Goal: Task Accomplishment & Management: Use online tool/utility

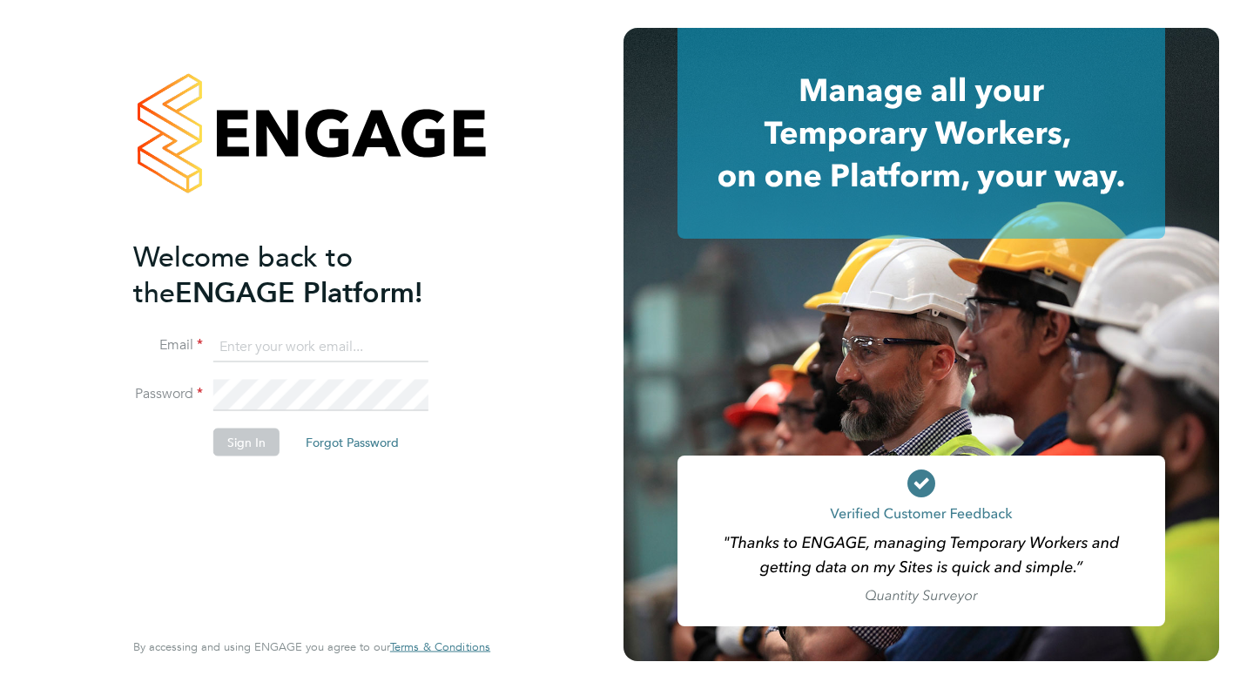
type input "[EMAIL_ADDRESS][DOMAIN_NAME]"
click at [248, 444] on button "Sign In" at bounding box center [246, 442] width 66 height 28
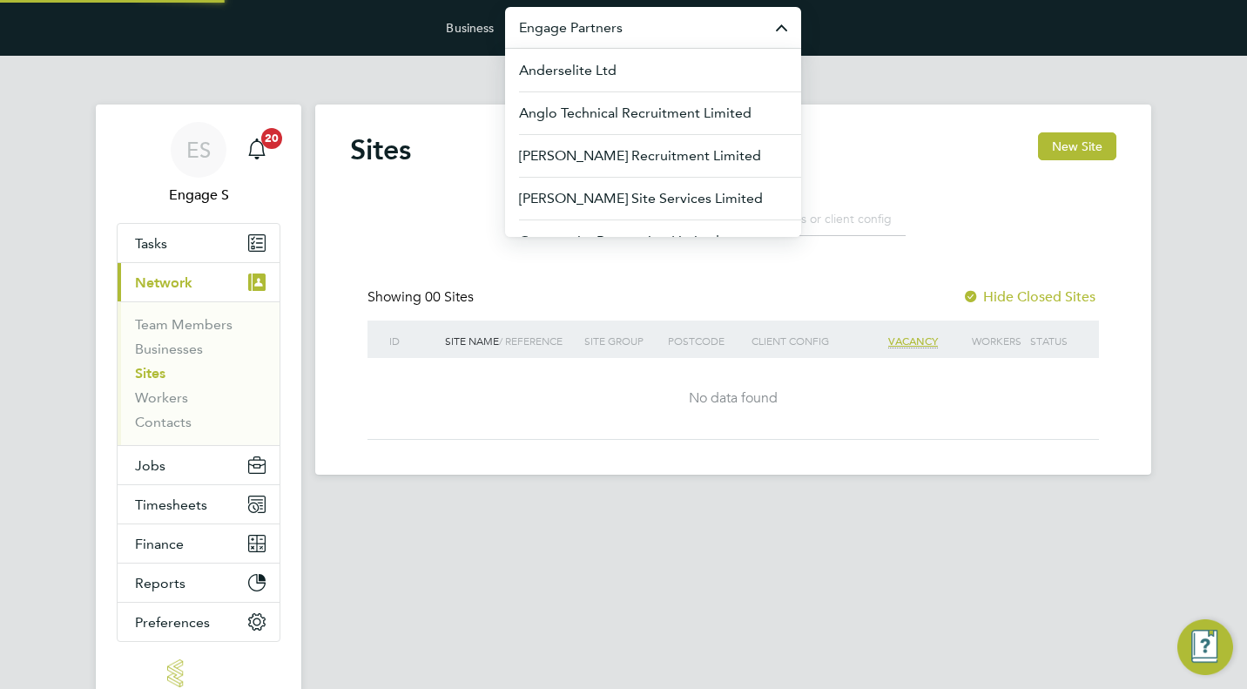
click at [667, 26] on input "Engage Partners" at bounding box center [653, 27] width 296 height 41
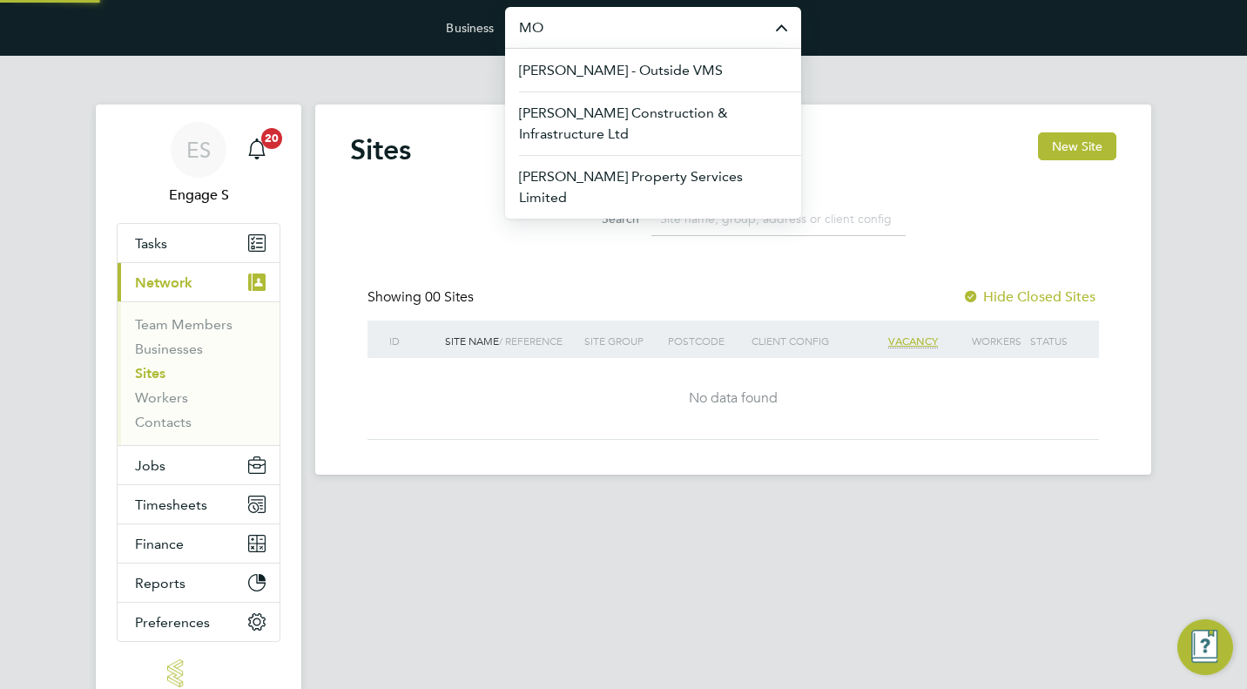
type input "M"
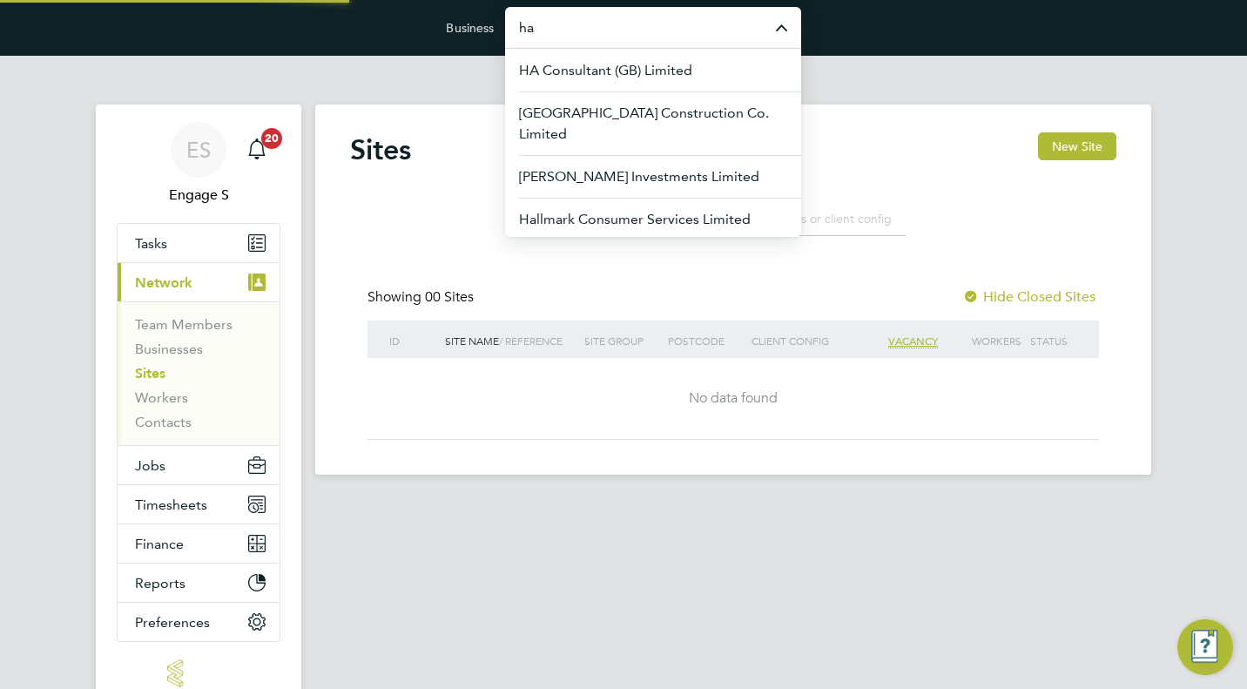
type input "h"
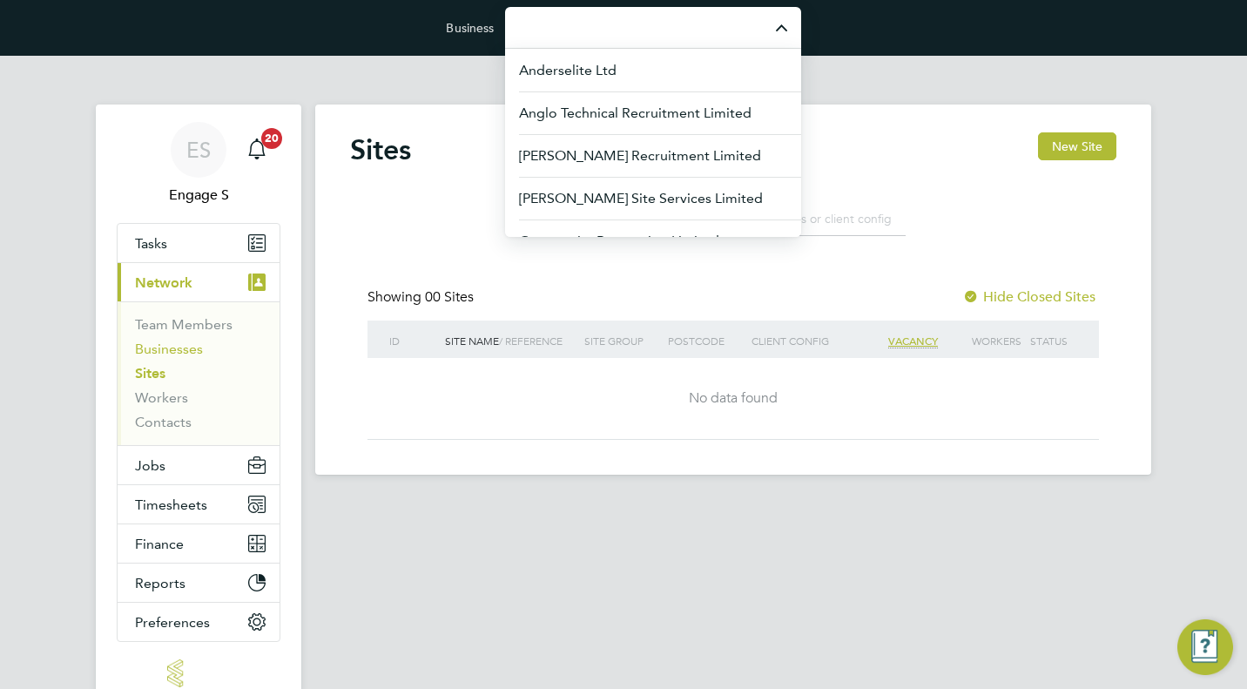
click at [183, 348] on link "Businesses" at bounding box center [169, 348] width 68 height 17
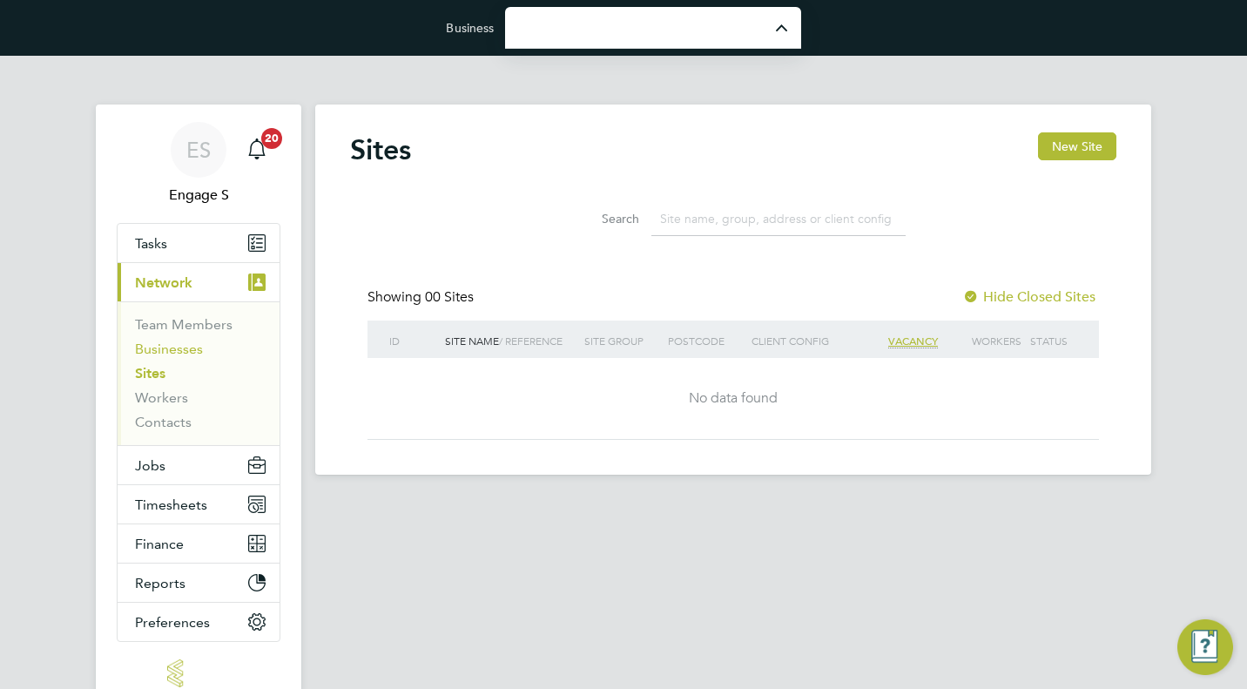
type input "Engage Partners"
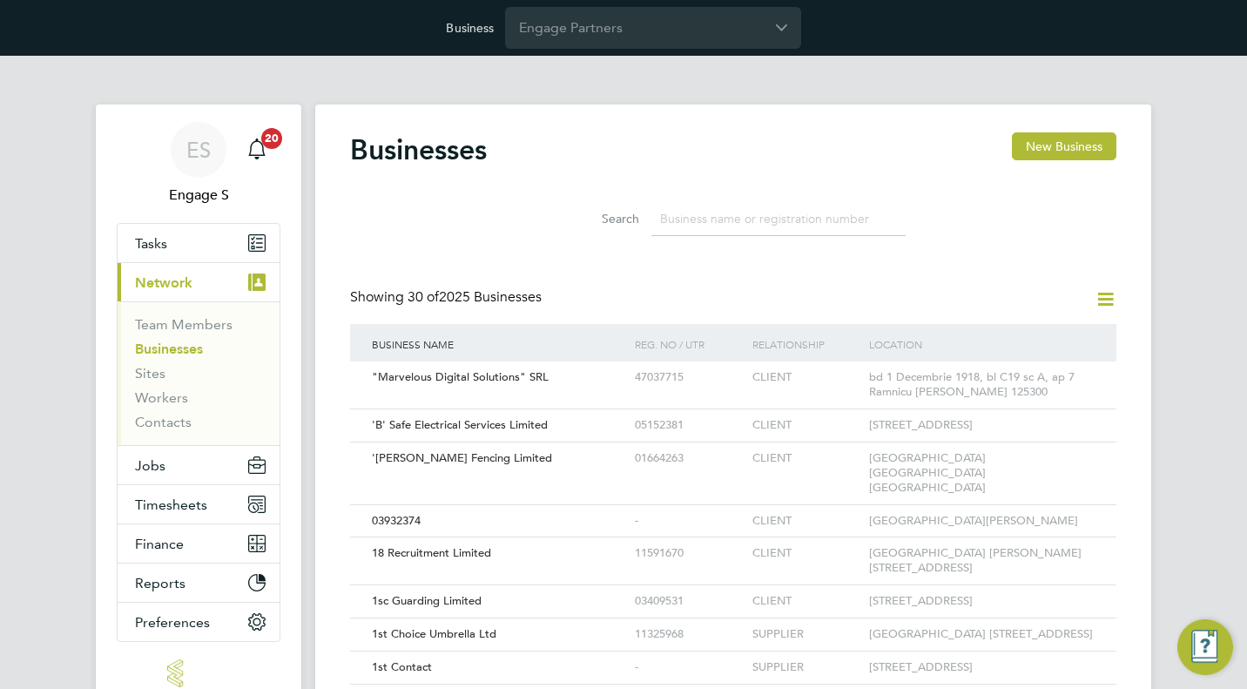
click at [689, 224] on input at bounding box center [778, 219] width 254 height 34
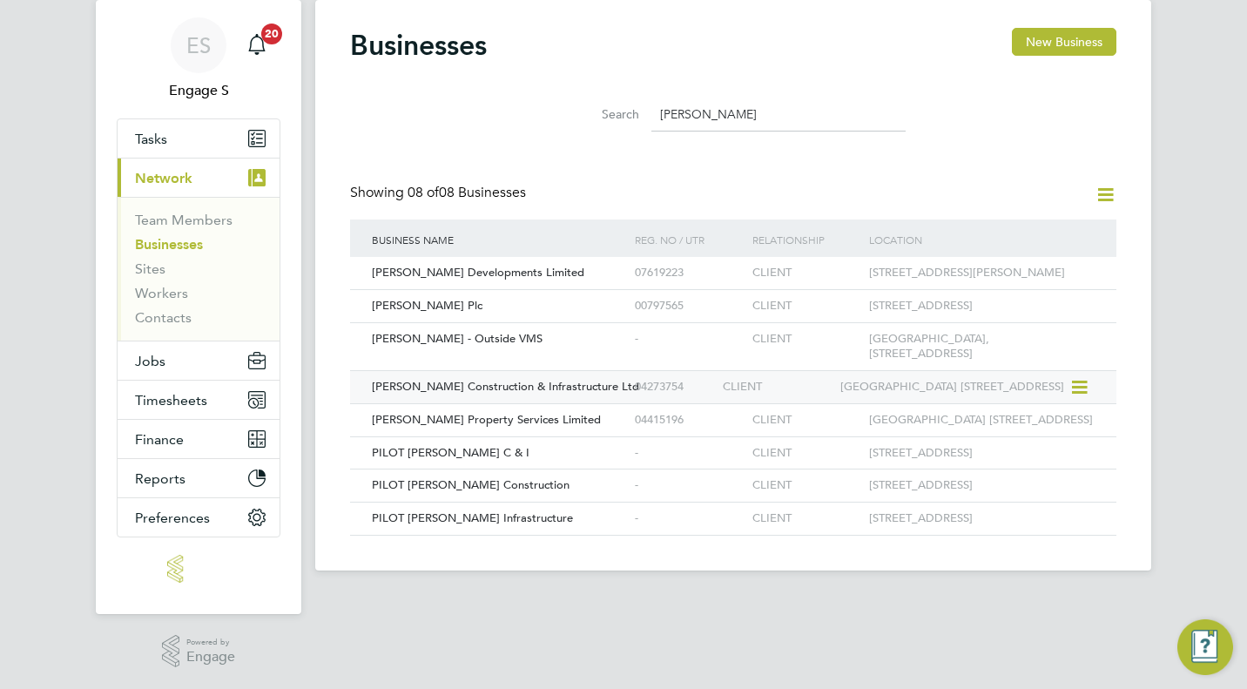
type input "morgan"
click at [585, 394] on span "[PERSON_NAME] Construction & Infrastructure Ltd" at bounding box center [505, 386] width 267 height 15
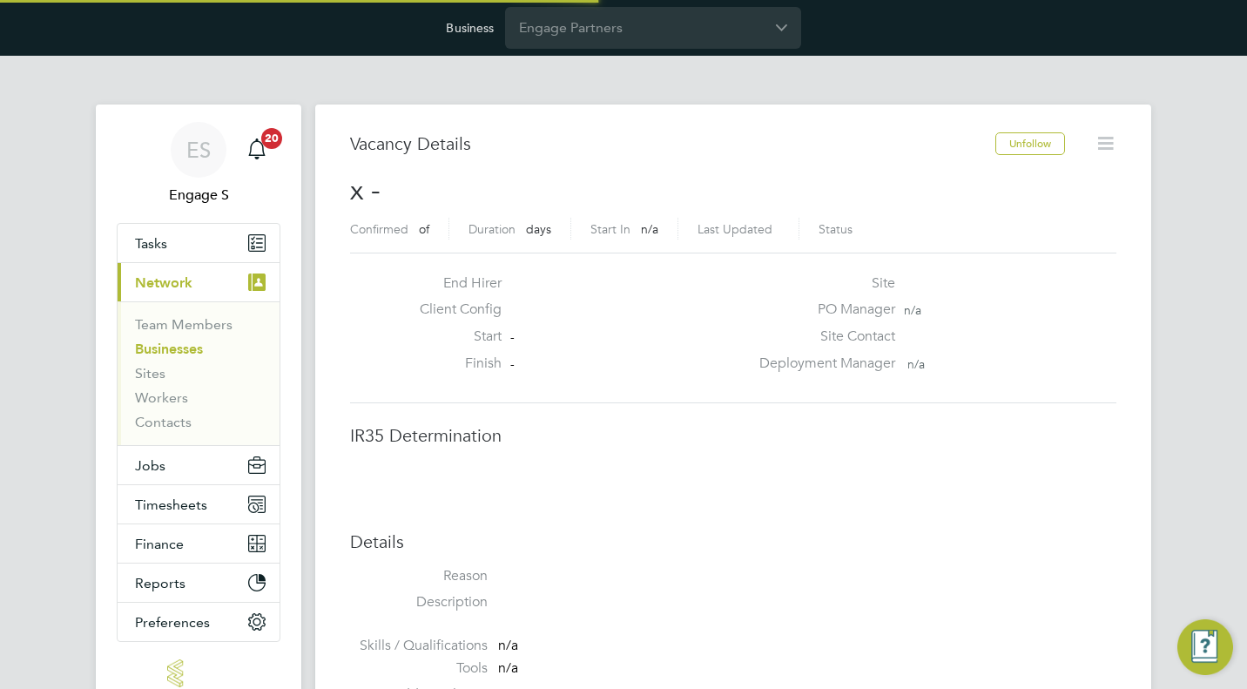
scroll to position [27, 375]
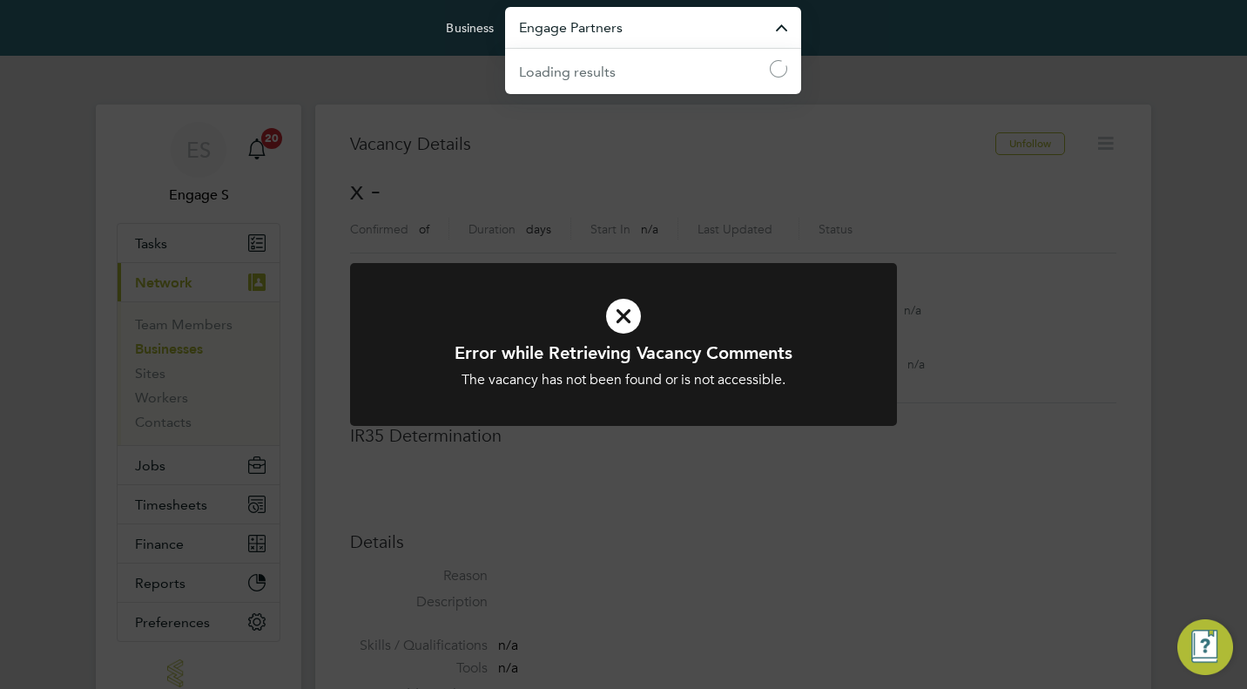
click at [636, 25] on input "Engage Partners" at bounding box center [653, 27] width 296 height 41
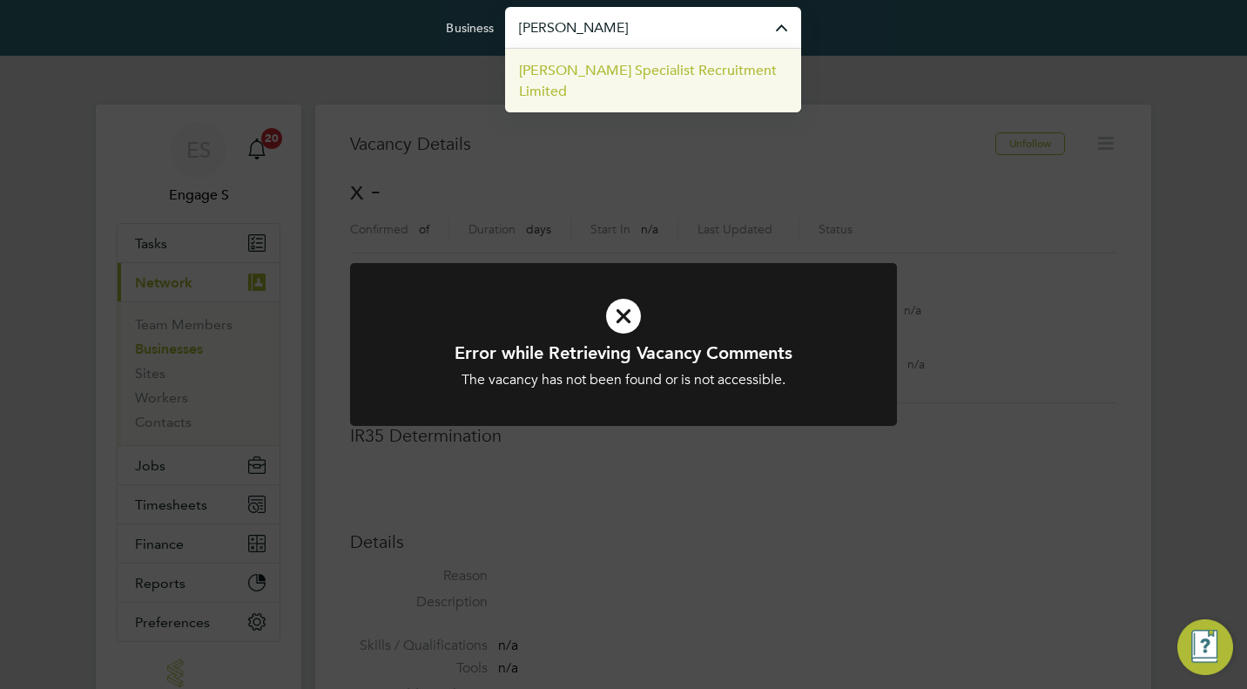
click at [651, 70] on span "[PERSON_NAME] Specialist Recruitment Limited" at bounding box center [653, 81] width 268 height 42
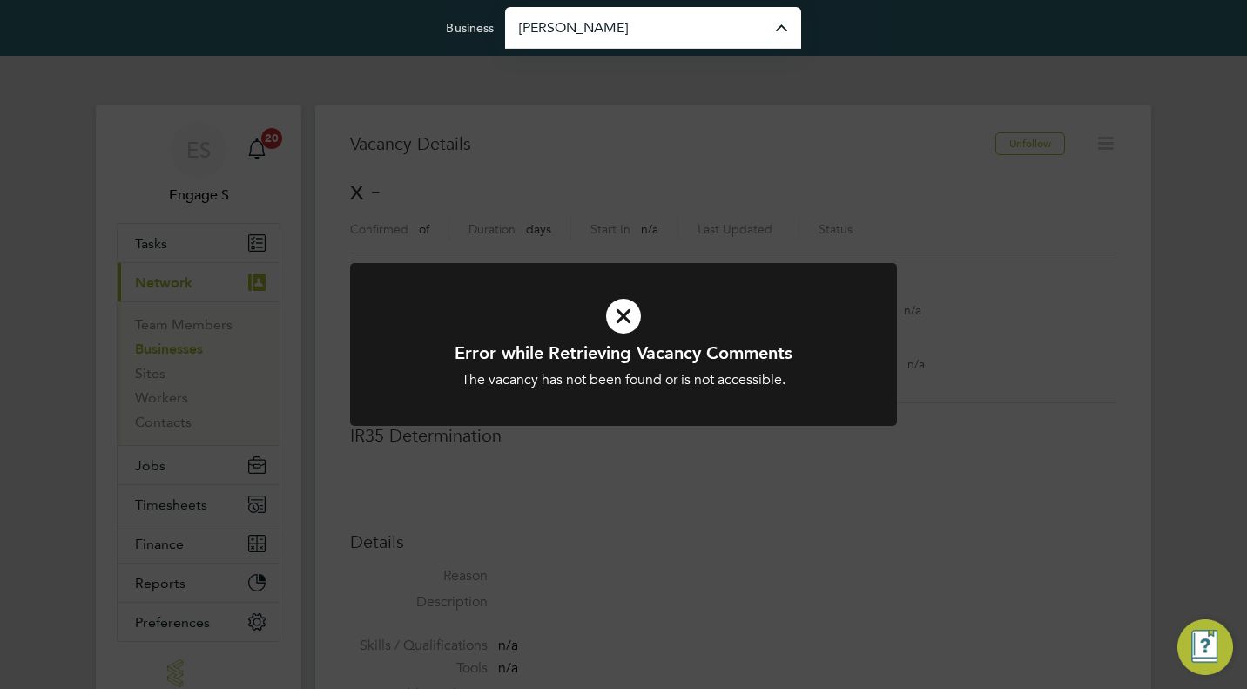
type input "[PERSON_NAME] Specialist Recruitment Limited"
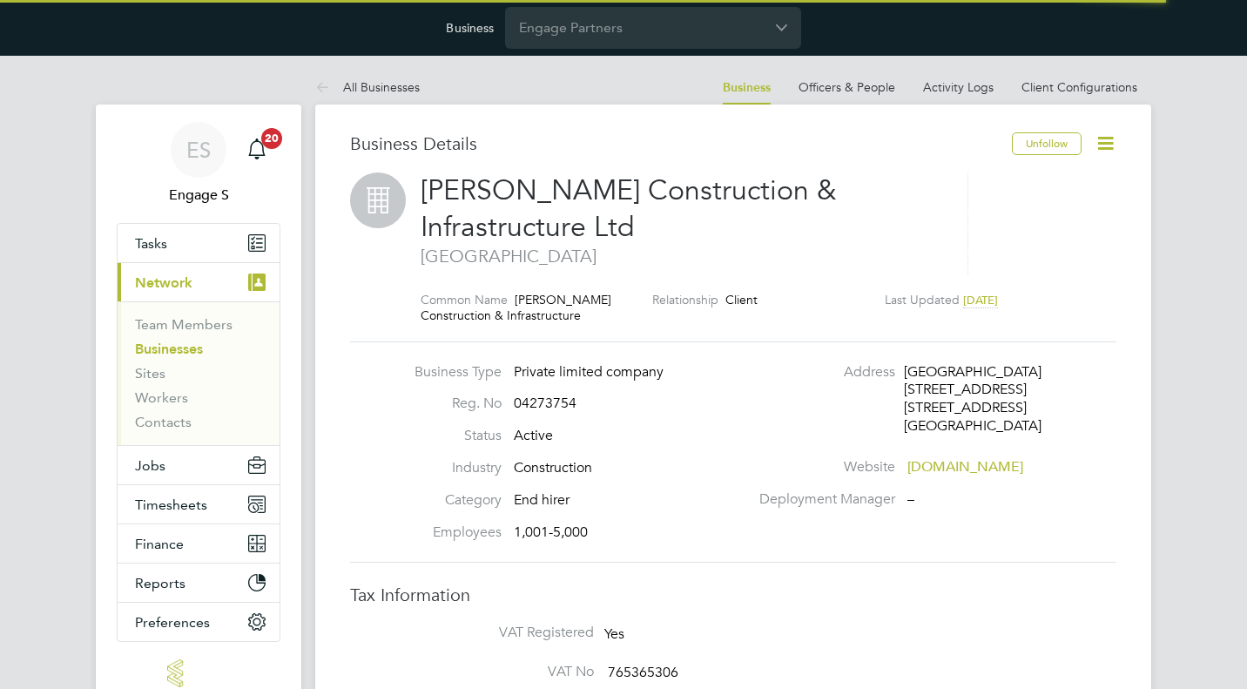
click at [1101, 88] on link "Client Configurations" at bounding box center [1079, 87] width 116 height 16
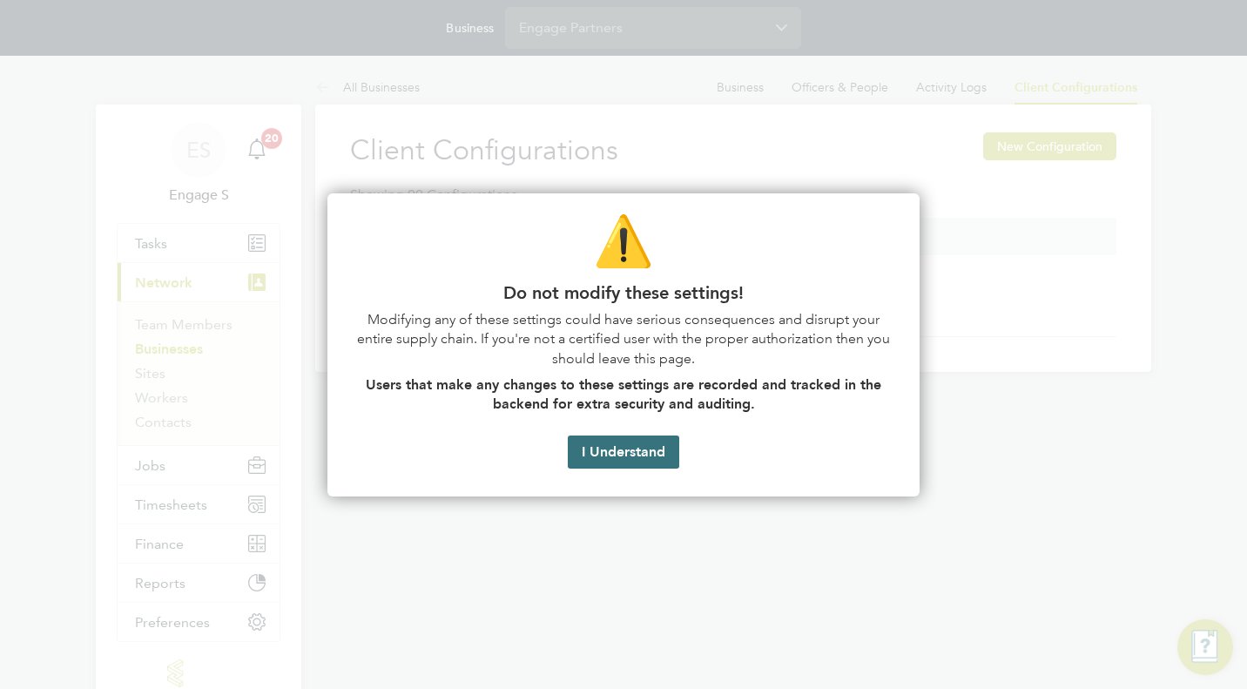
click at [630, 452] on button "I Understand" at bounding box center [623, 451] width 111 height 33
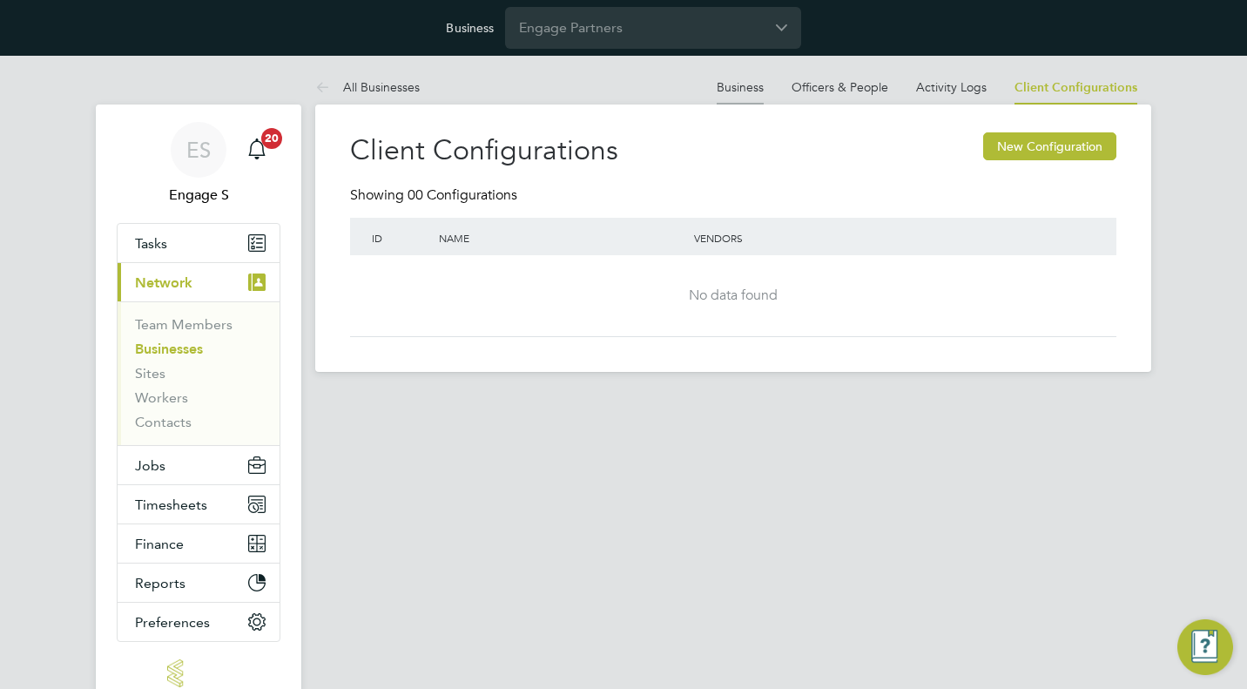
click at [758, 94] on link "Business" at bounding box center [740, 87] width 47 height 16
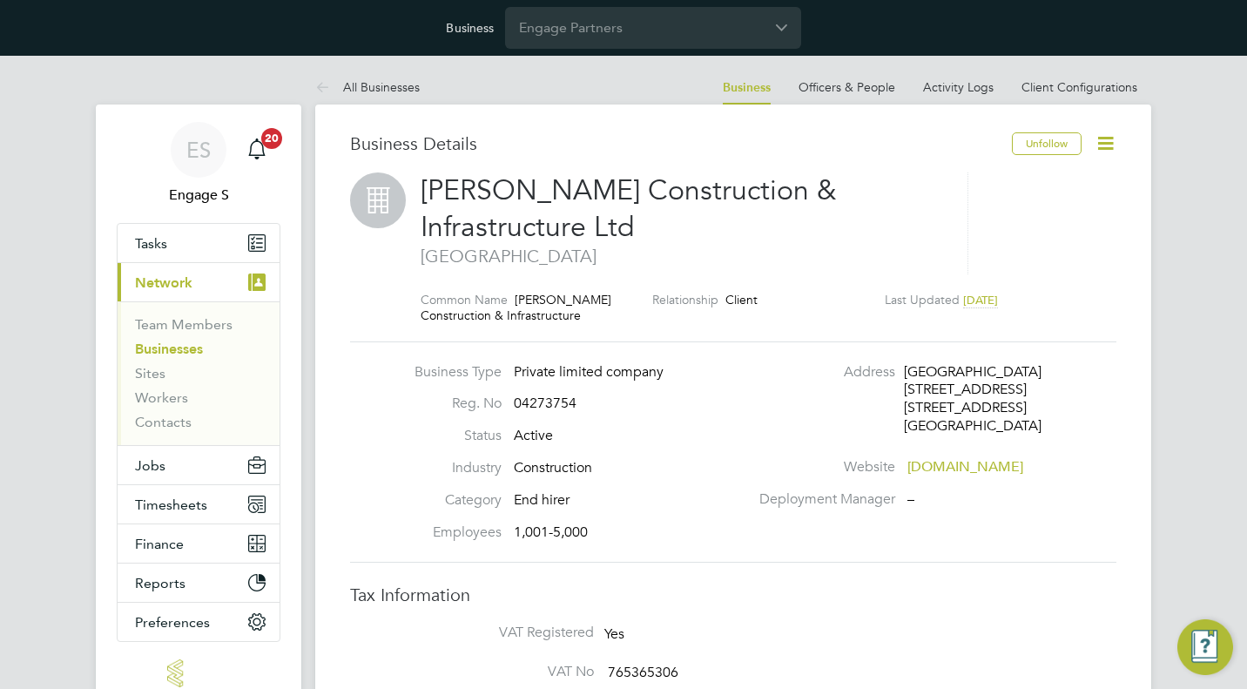
click at [1103, 137] on icon at bounding box center [1105, 143] width 22 height 22
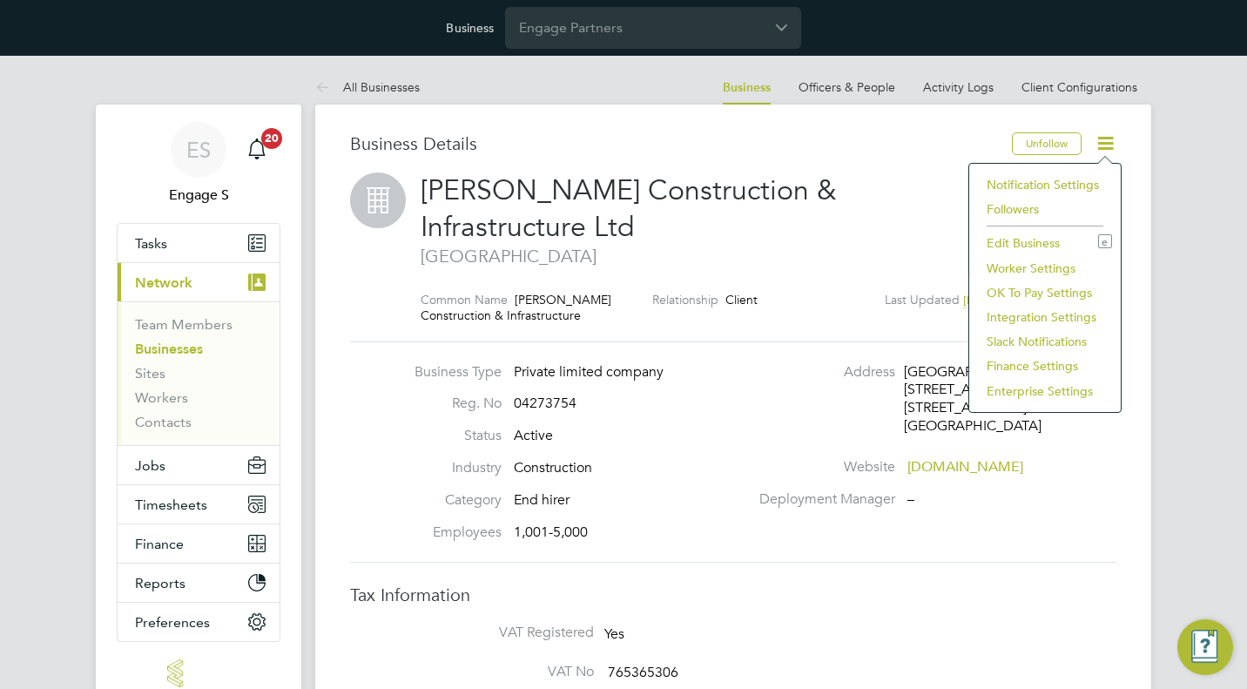
click at [1023, 262] on li "Worker Settings" at bounding box center [1045, 268] width 134 height 24
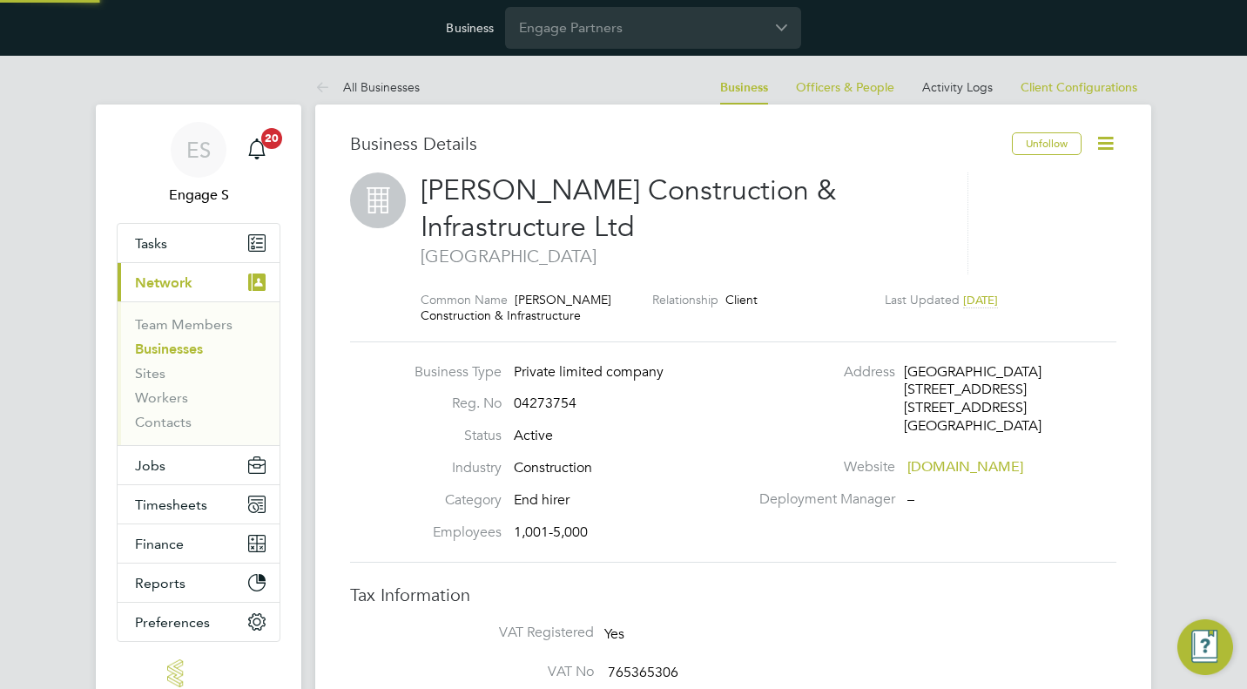
type input "Mandatory"
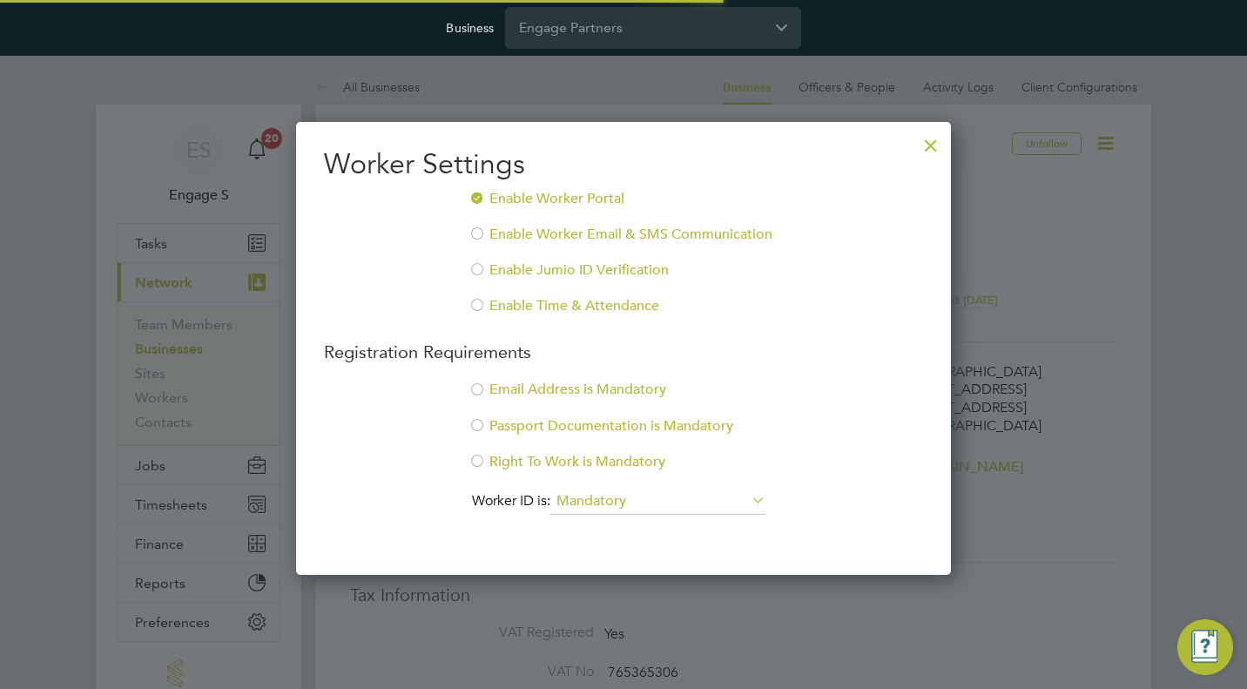
scroll to position [456, 656]
click at [926, 146] on div at bounding box center [930, 140] width 31 height 31
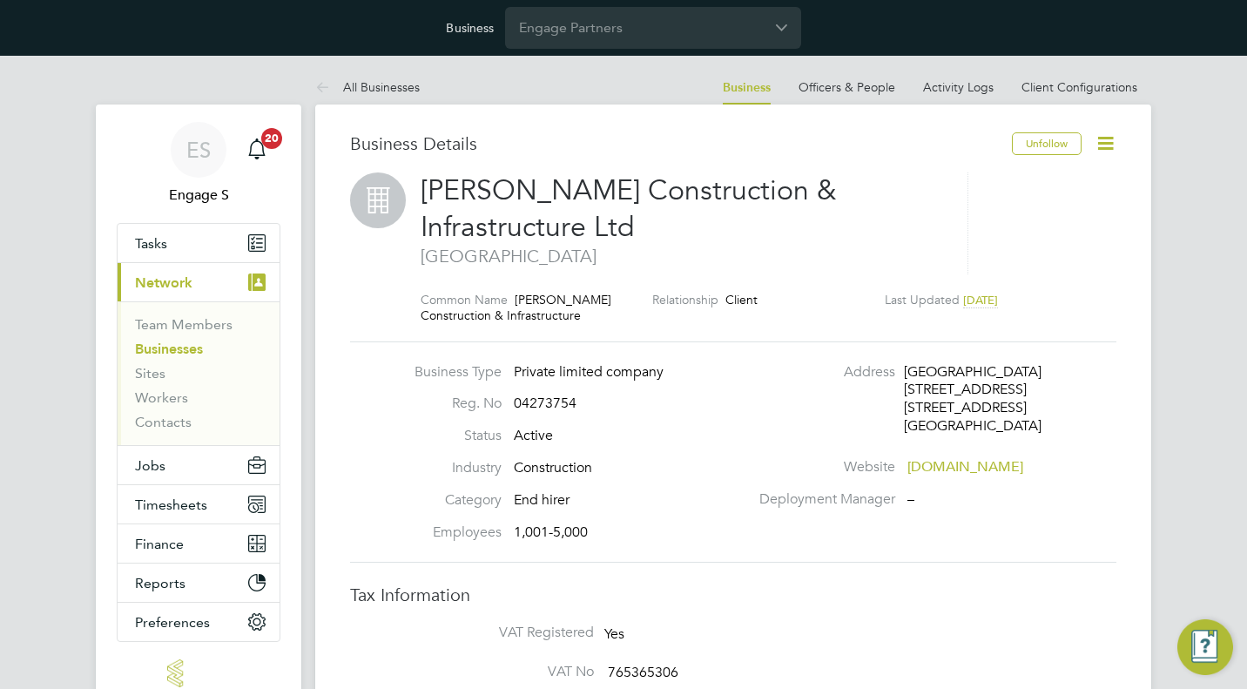
click at [1099, 141] on icon at bounding box center [1105, 143] width 22 height 22
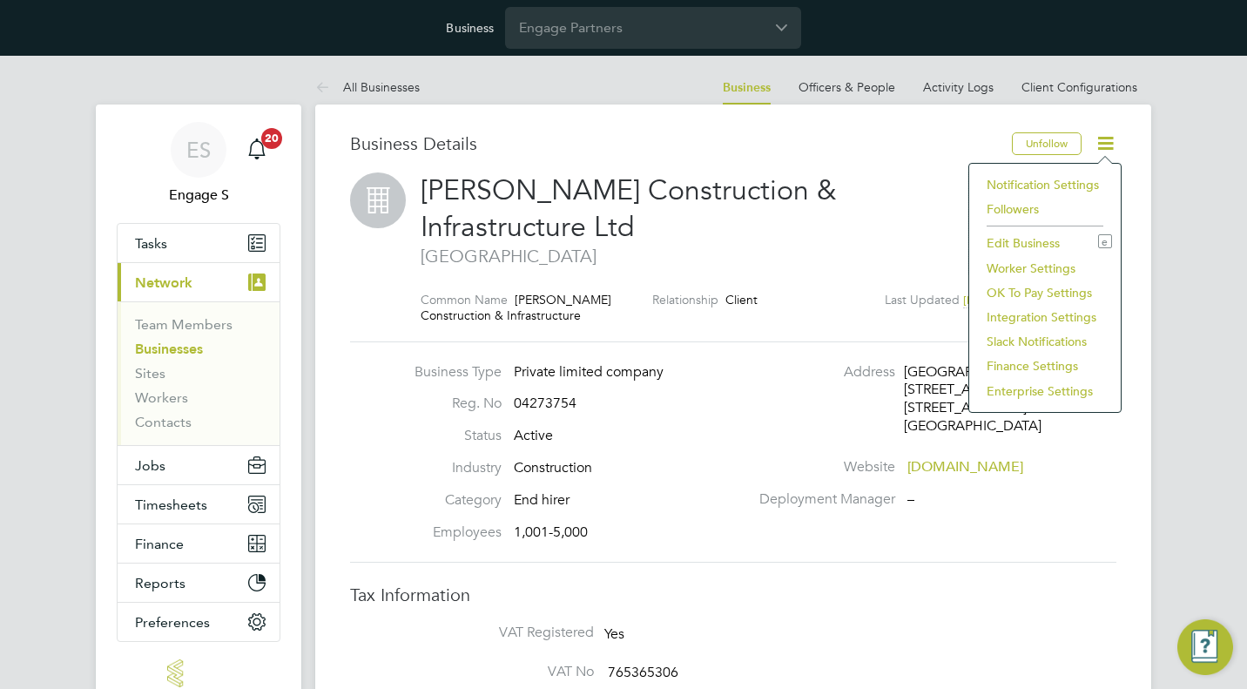
click at [1023, 393] on li "Enterprise Settings" at bounding box center [1045, 391] width 134 height 24
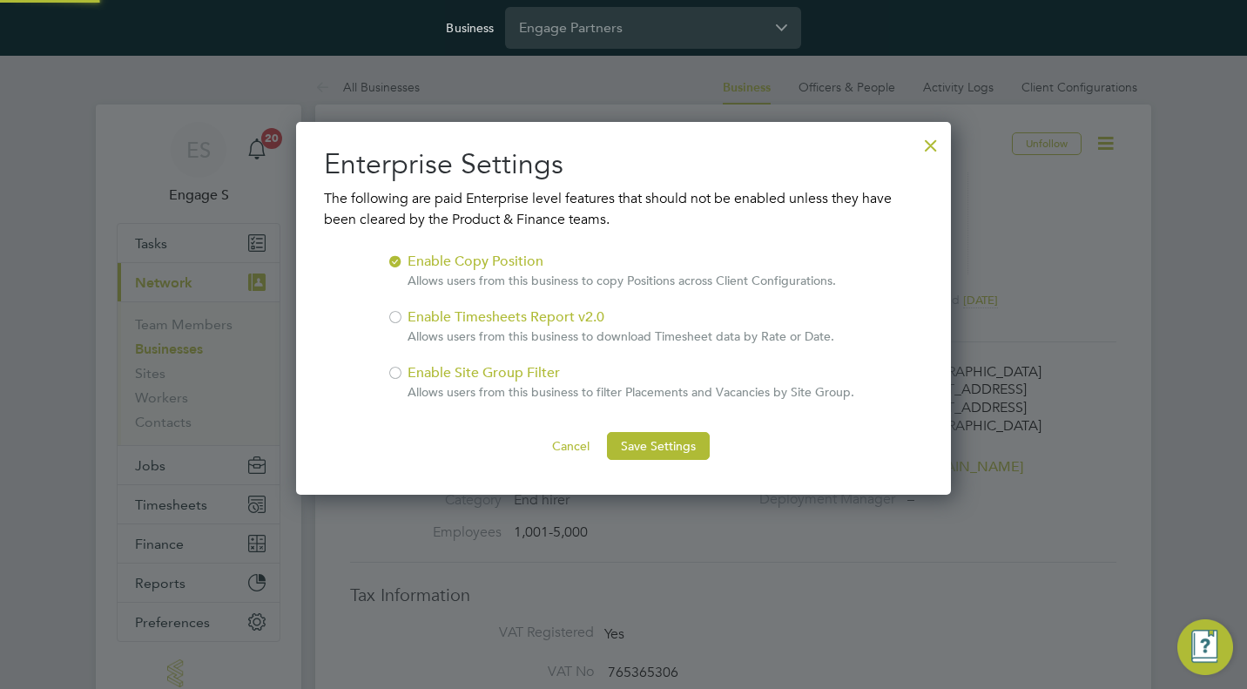
scroll to position [373, 656]
click at [394, 374] on div at bounding box center [395, 370] width 17 height 17
click at [660, 448] on button "Save Settings" at bounding box center [658, 446] width 103 height 28
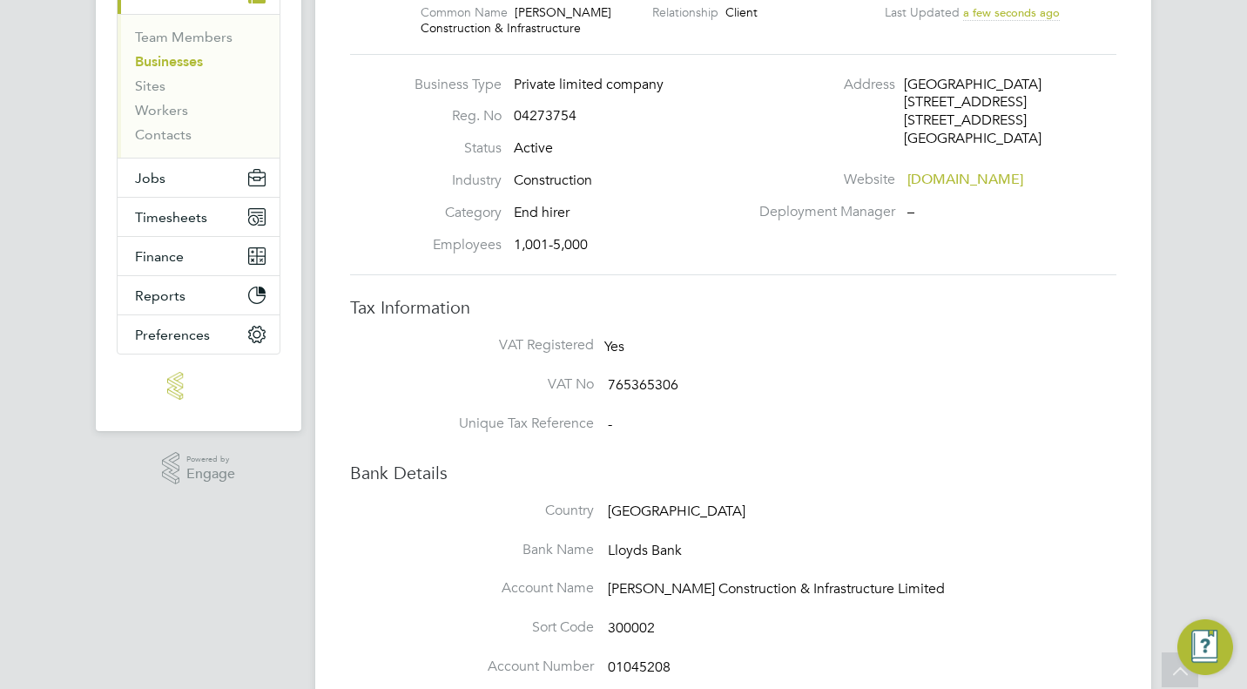
scroll to position [0, 0]
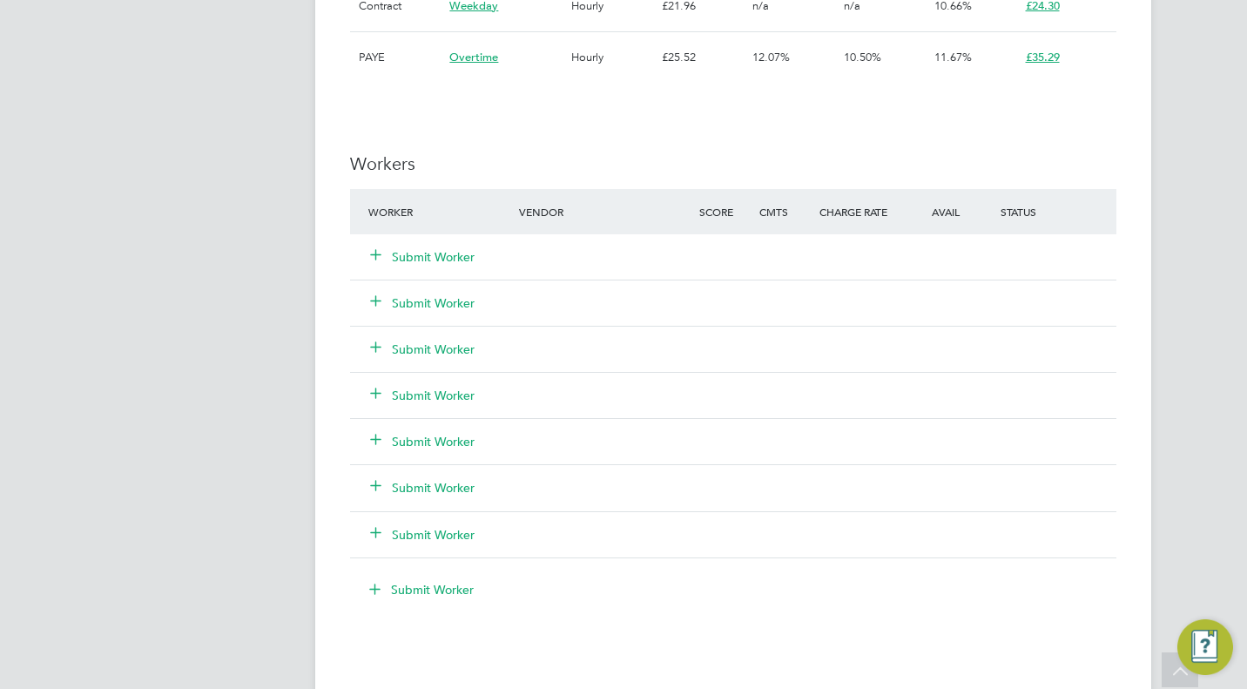
scroll to position [1433, 0]
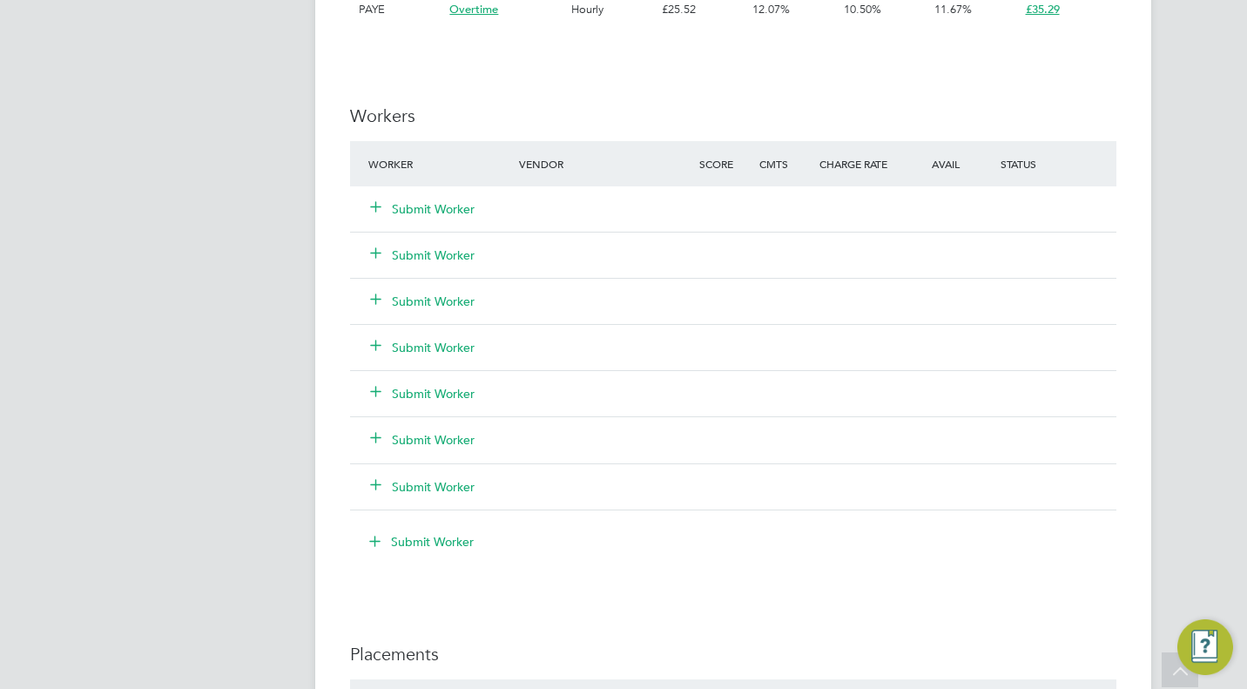
click at [436, 294] on button "Submit Worker" at bounding box center [423, 301] width 104 height 17
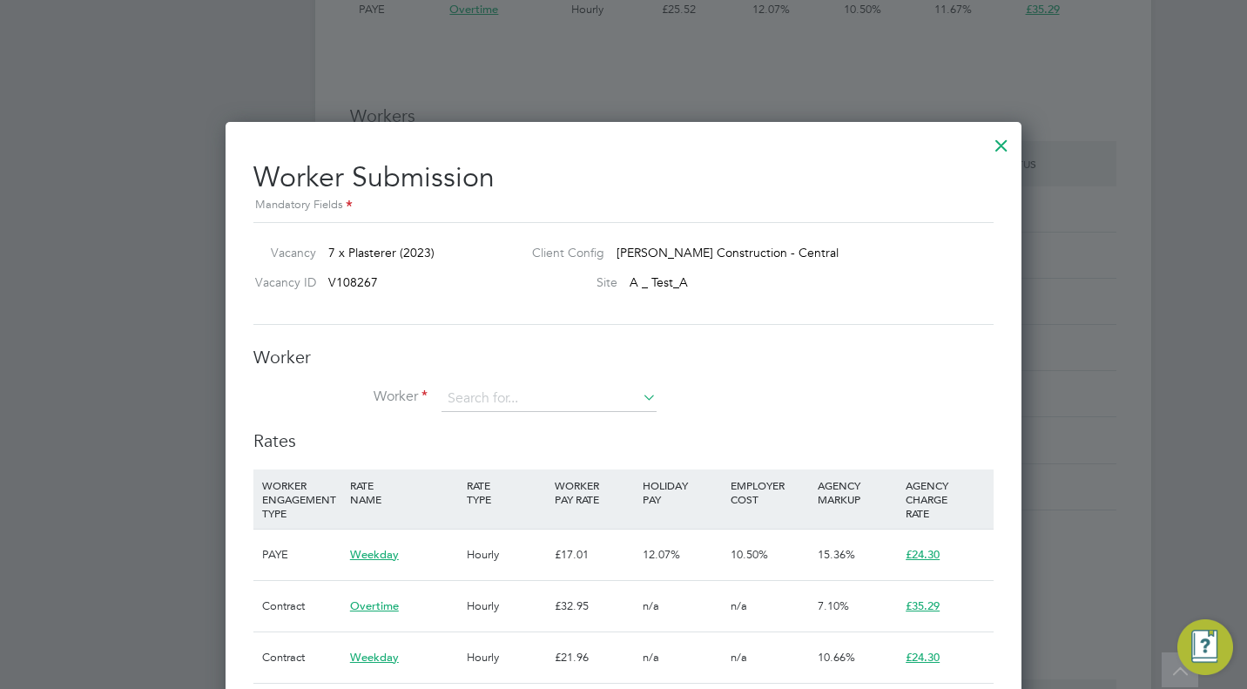
scroll to position [51, 118]
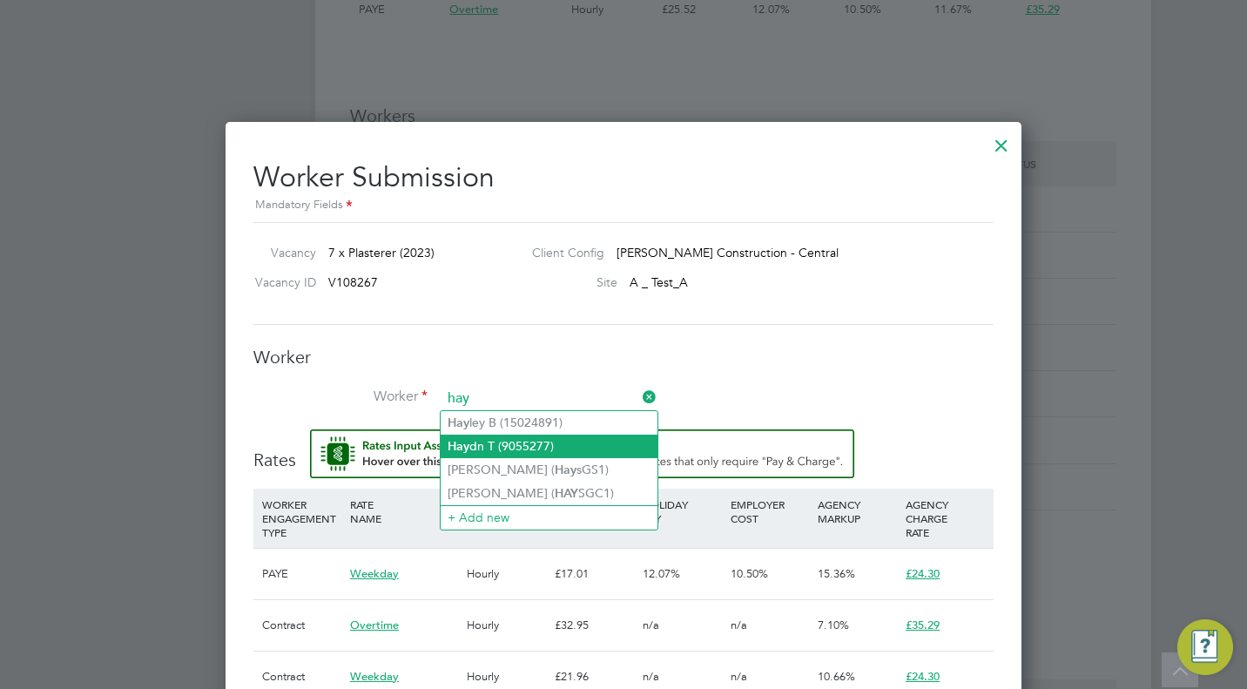
type input "hay"
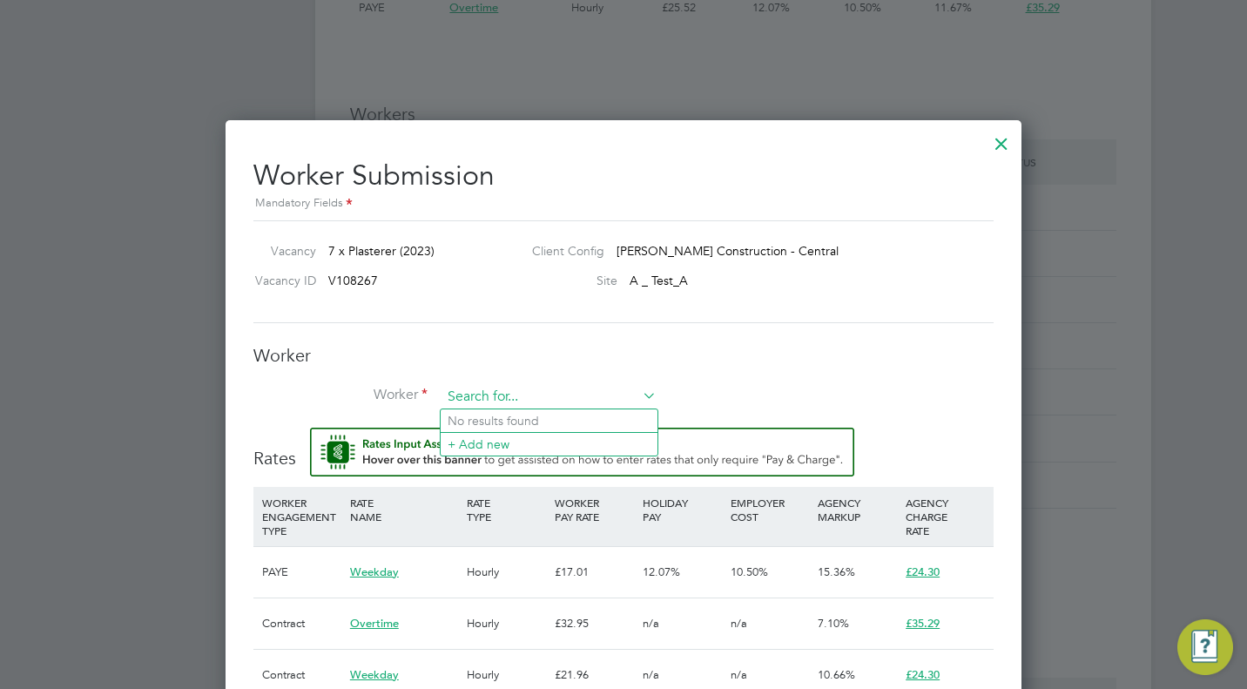
click at [529, 402] on input at bounding box center [548, 397] width 215 height 26
click at [543, 448] on li "Hay dn T (9055277)" at bounding box center [549, 445] width 217 height 24
type input "Haydn T (9055277)"
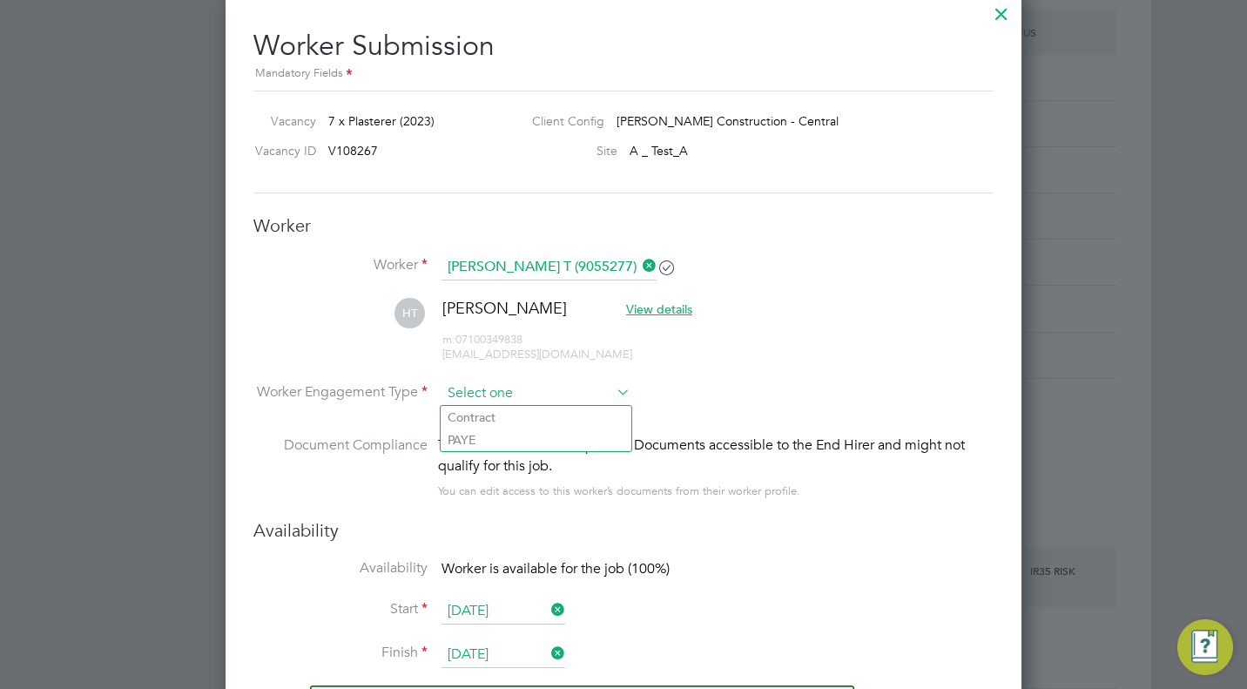
click at [562, 393] on input at bounding box center [535, 393] width 189 height 26
click at [524, 448] on li "PAYE" at bounding box center [536, 439] width 191 height 23
type input "PAYE"
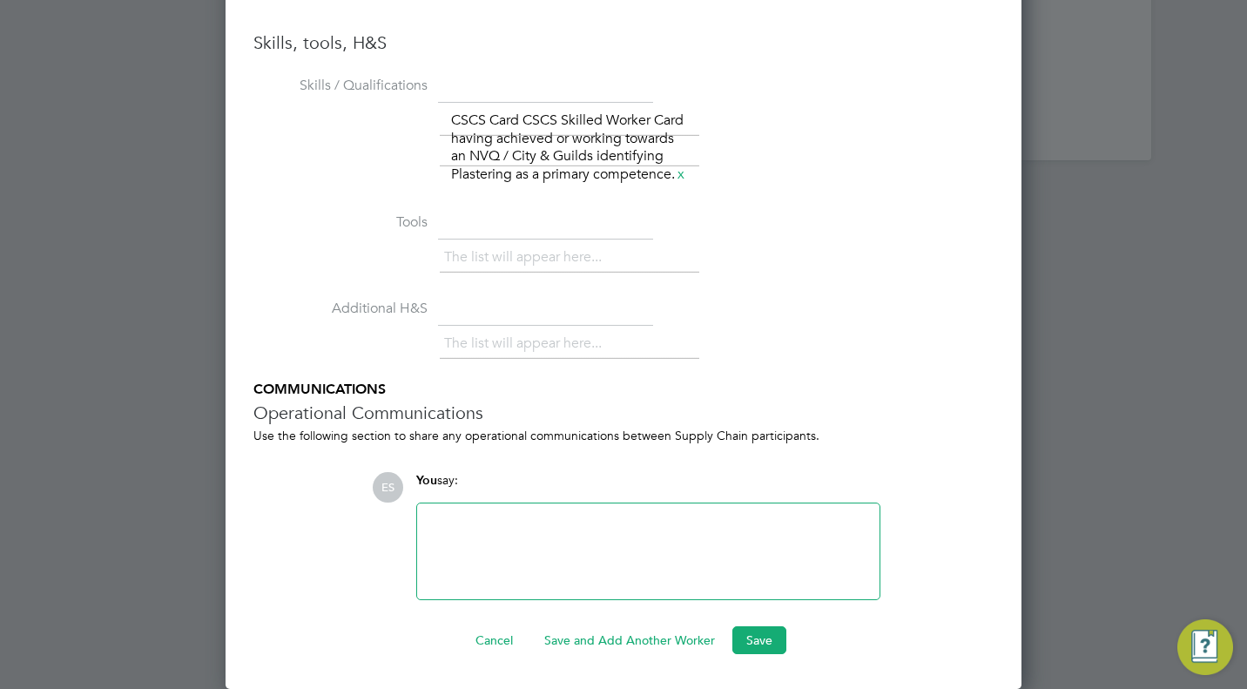
click at [656, 556] on div at bounding box center [648, 551] width 441 height 75
click at [767, 637] on button "Save" at bounding box center [759, 640] width 54 height 28
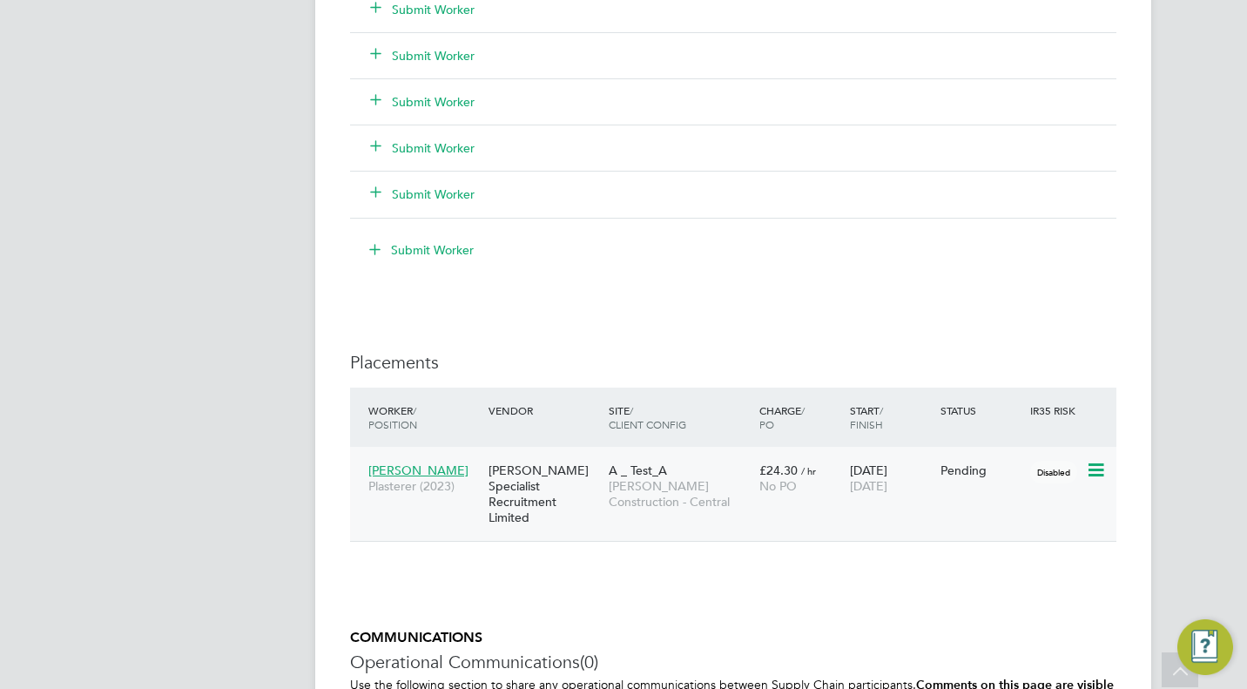
click at [1096, 472] on icon at bounding box center [1094, 470] width 17 height 21
click at [994, 580] on li "Start" at bounding box center [1042, 579] width 124 height 24
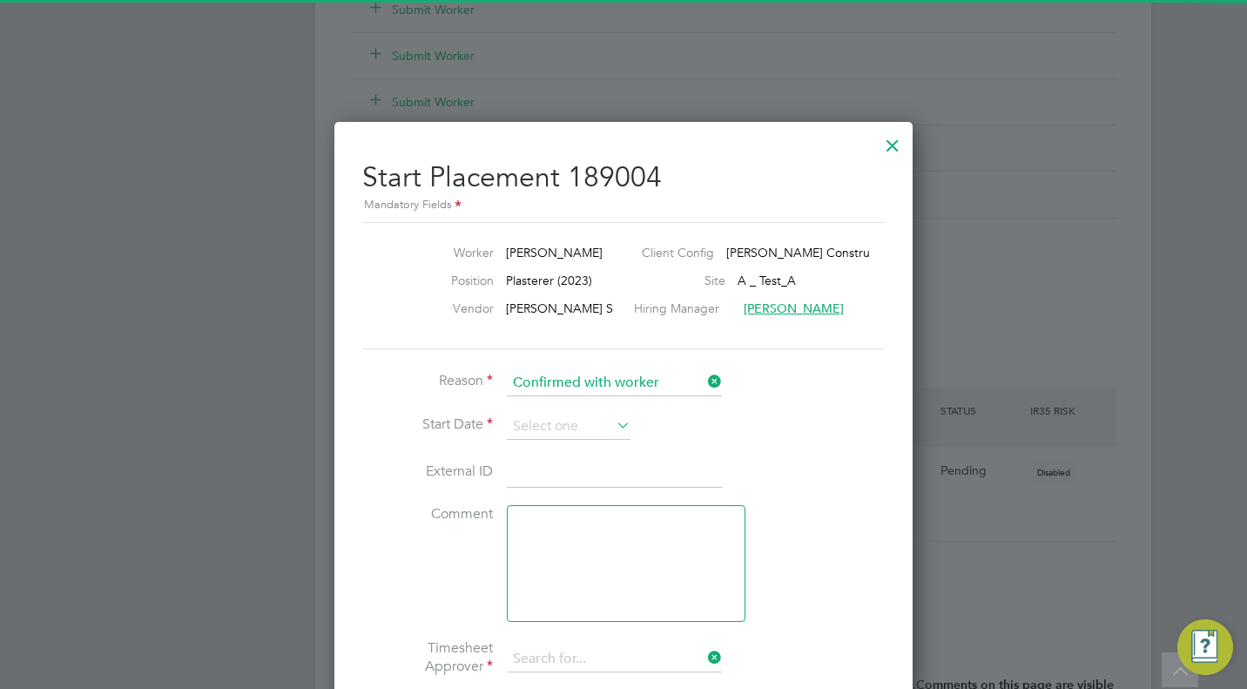
type input "[PERSON_NAME]"
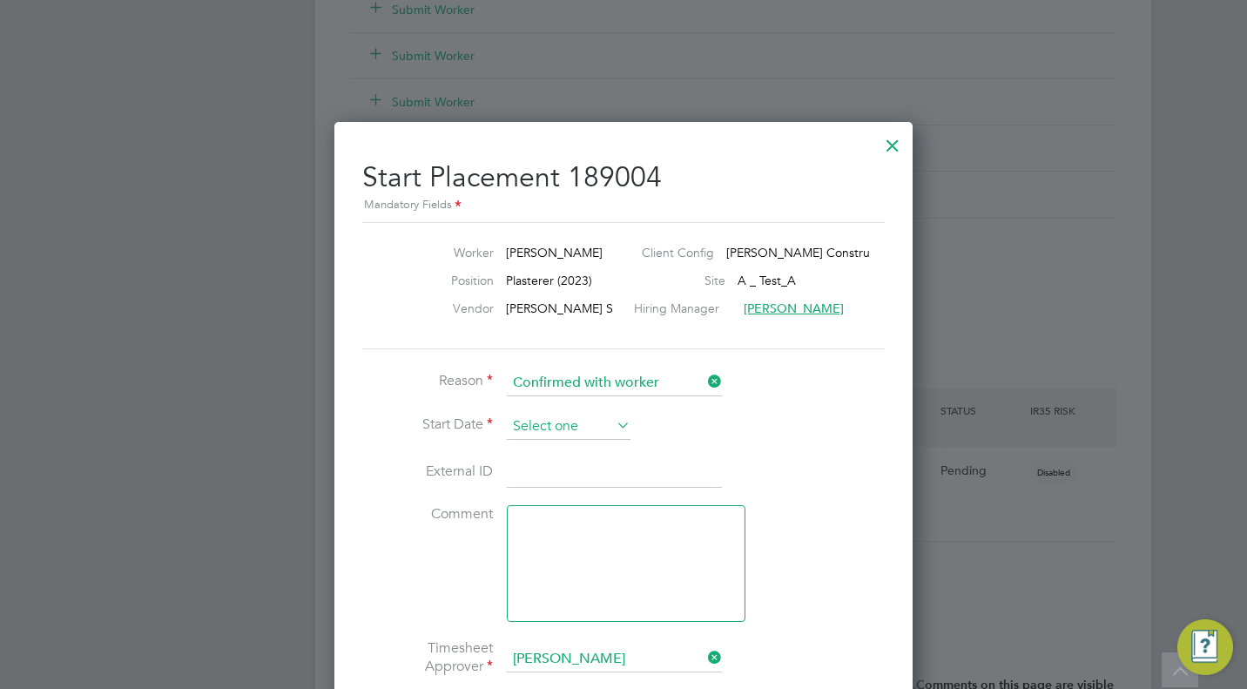
click at [583, 425] on input at bounding box center [569, 427] width 124 height 26
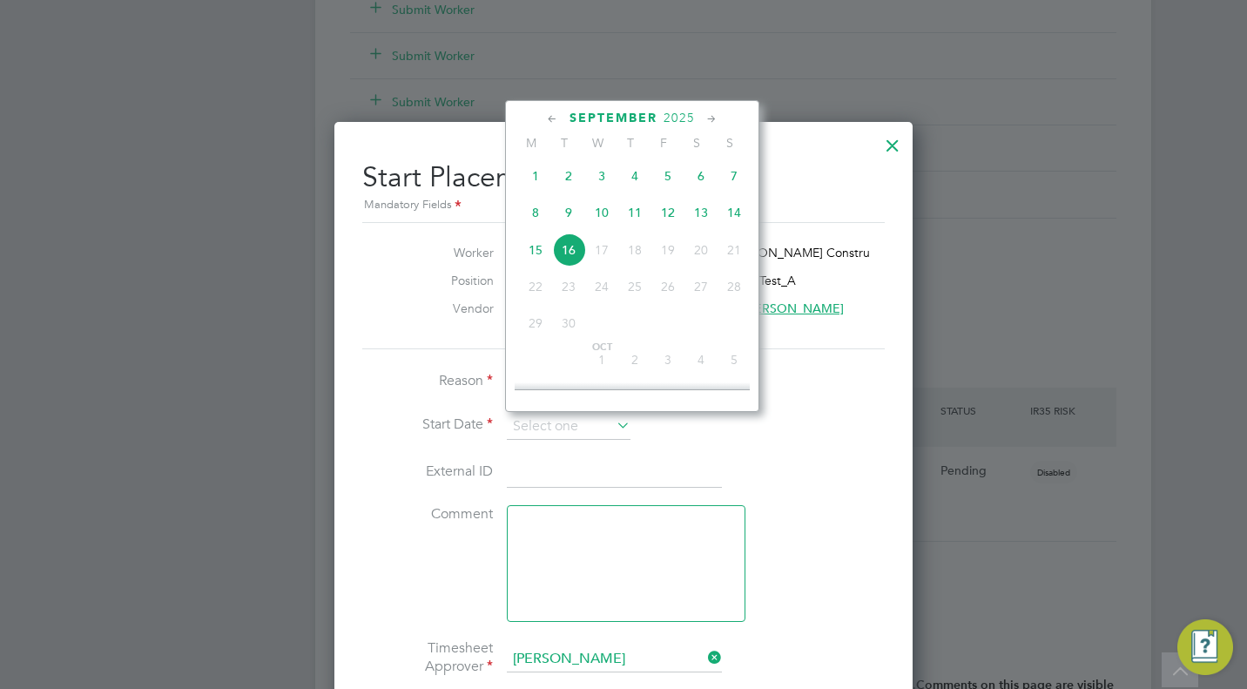
click at [535, 168] on span "Sep" at bounding box center [535, 163] width 33 height 9
type input "[DATE]"
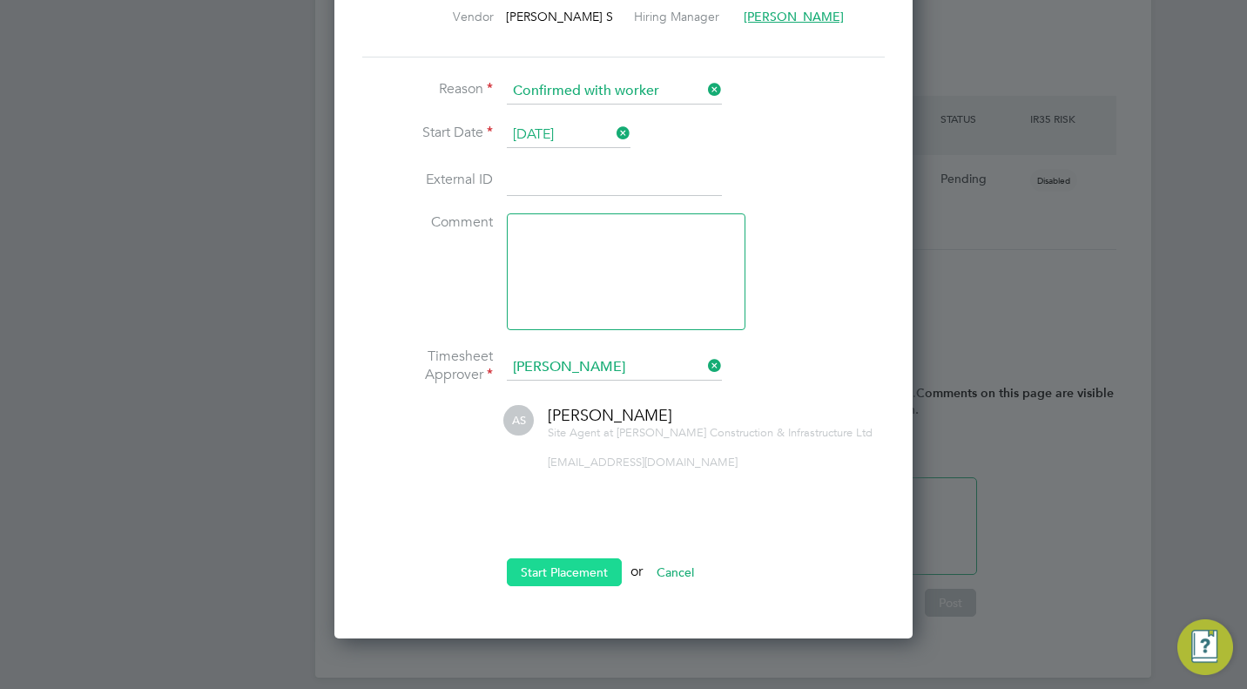
click at [574, 572] on button "Start Placement" at bounding box center [564, 572] width 115 height 28
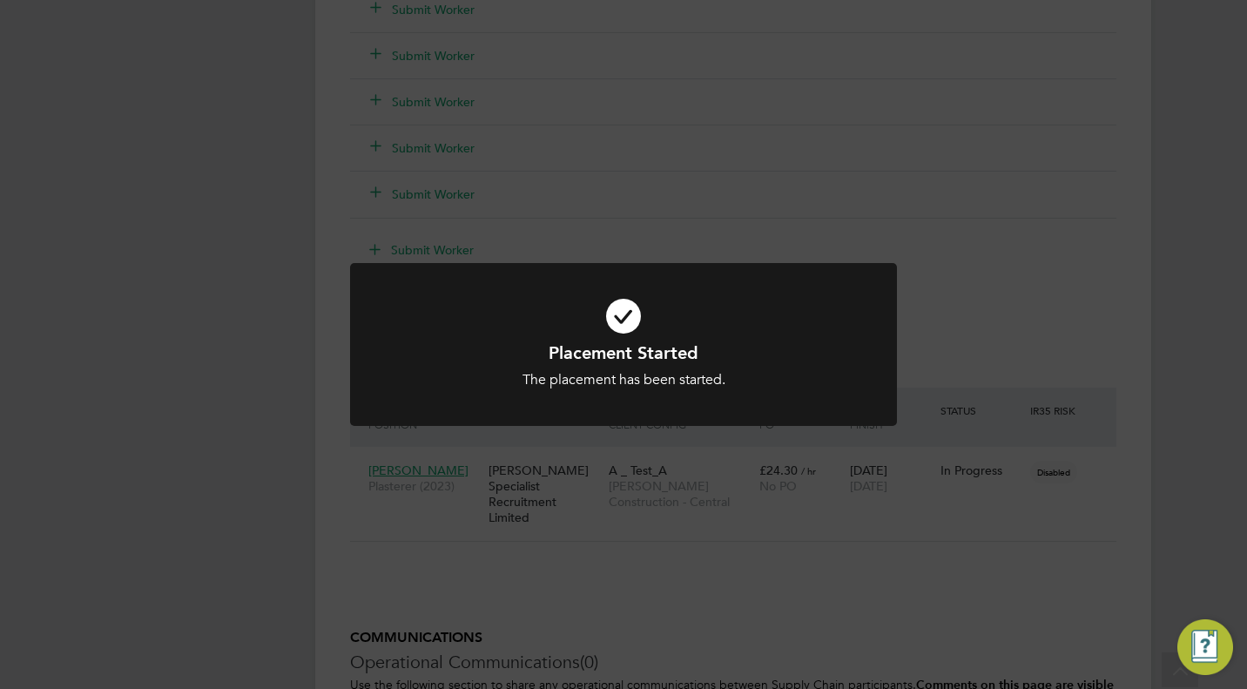
click at [751, 571] on div "Placement Started The placement has been started. Cancel Okay" at bounding box center [623, 344] width 1247 height 689
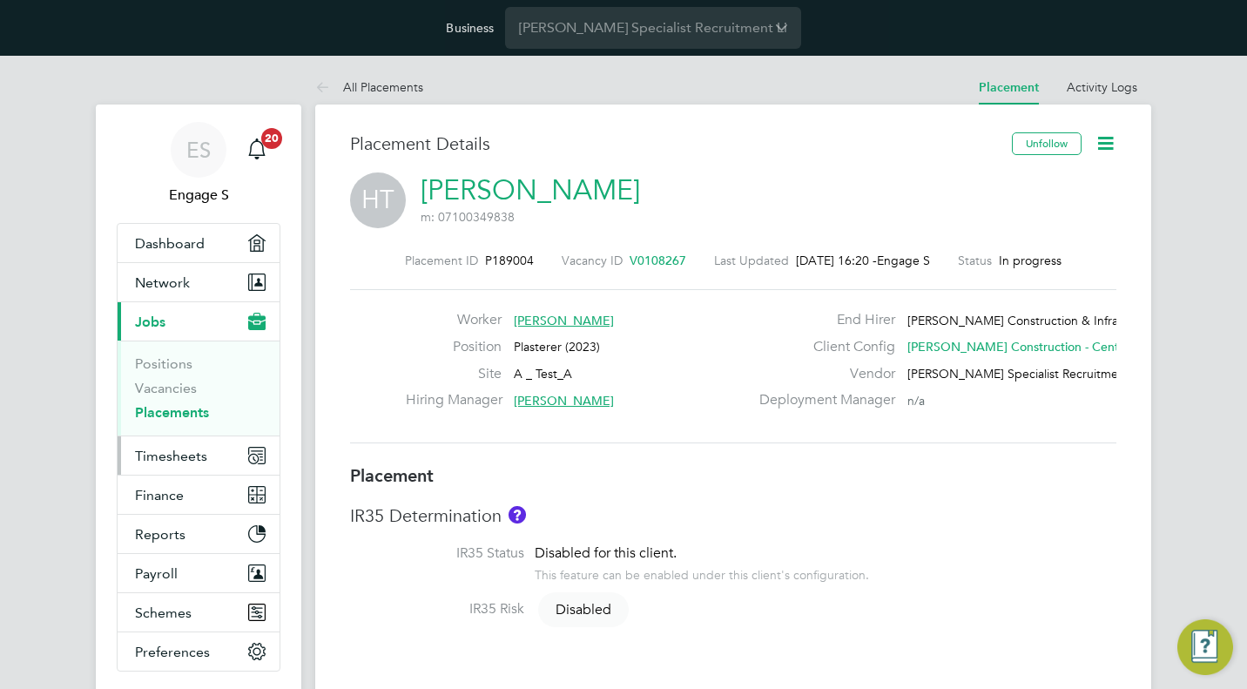
click at [192, 458] on span "Timesheets" at bounding box center [171, 456] width 72 height 17
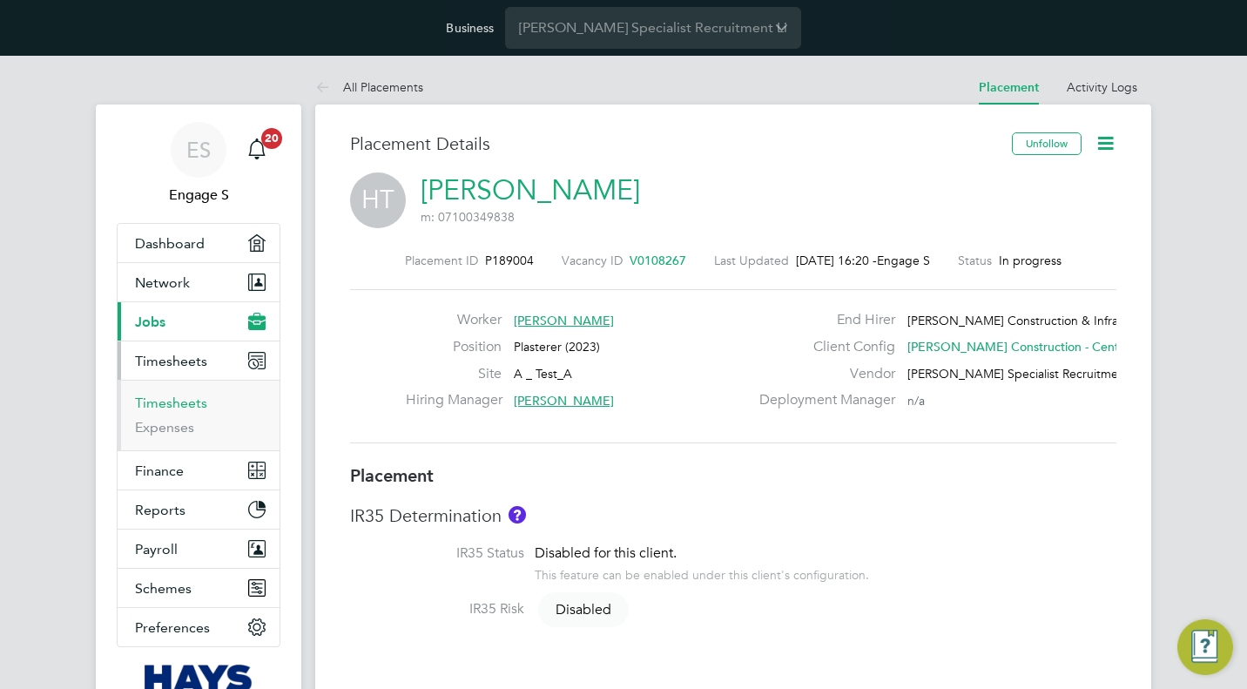
click at [184, 400] on link "Timesheets" at bounding box center [171, 402] width 72 height 17
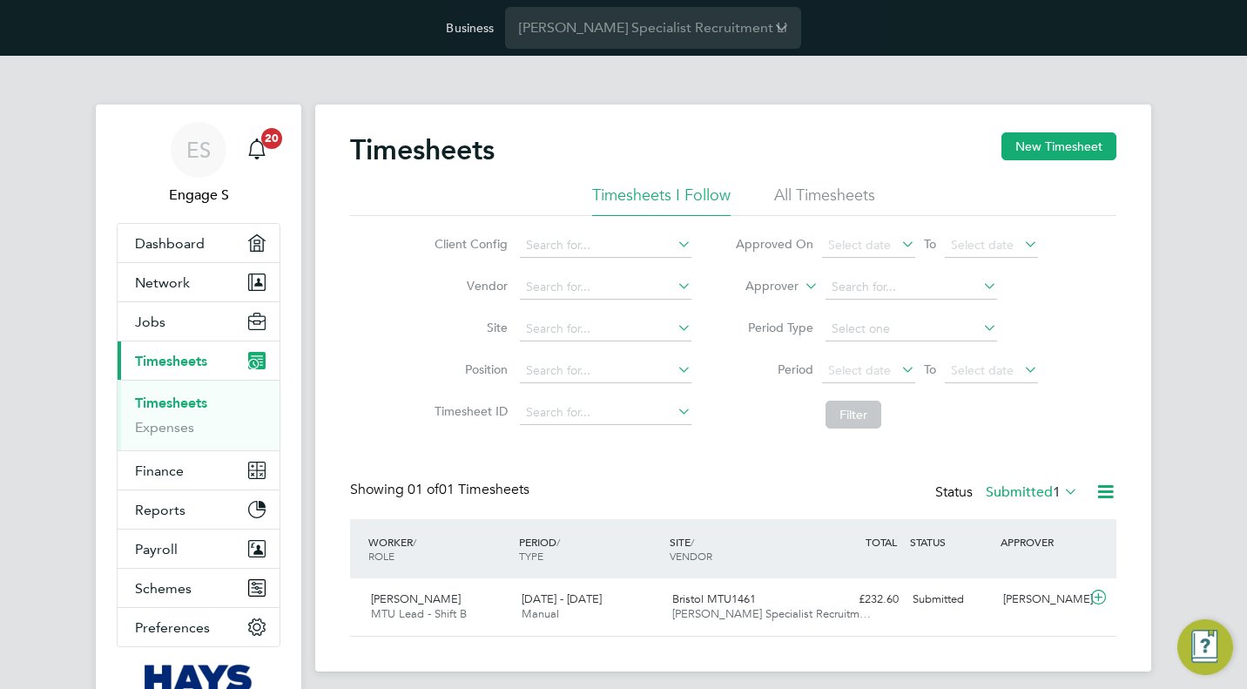
click at [847, 196] on li "All Timesheets" at bounding box center [824, 200] width 101 height 31
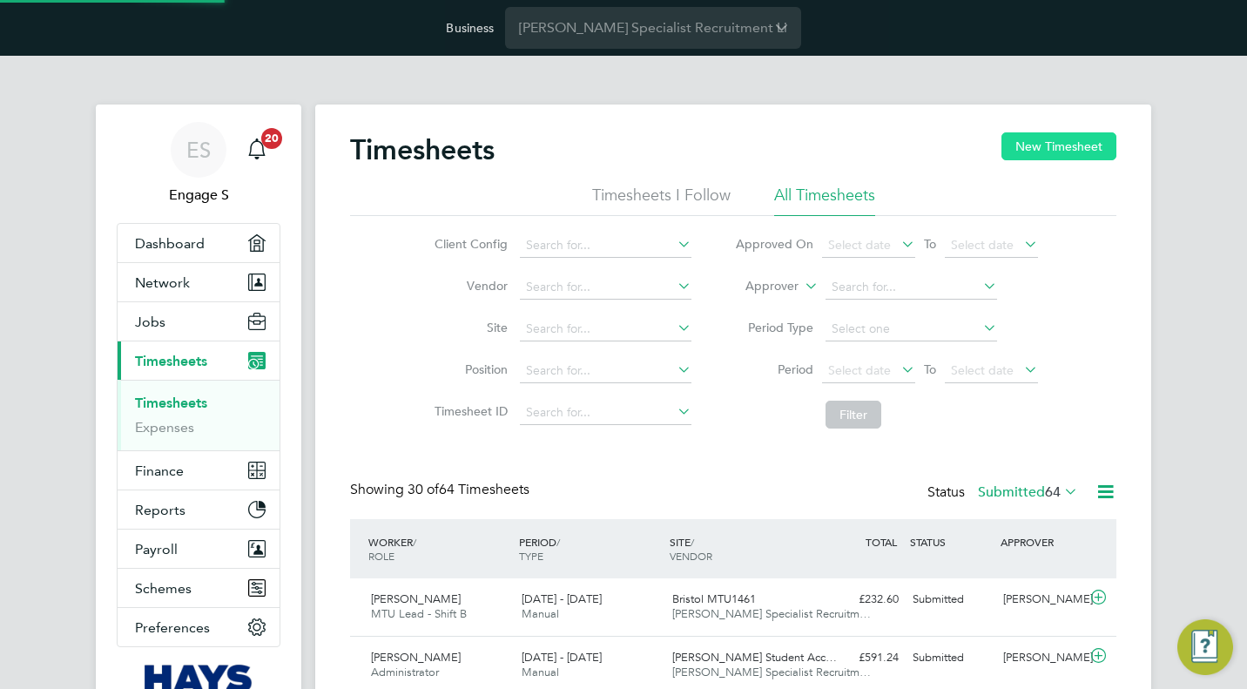
click at [1067, 147] on button "New Timesheet" at bounding box center [1058, 146] width 115 height 28
click at [1067, 147] on div at bounding box center [623, 344] width 1247 height 689
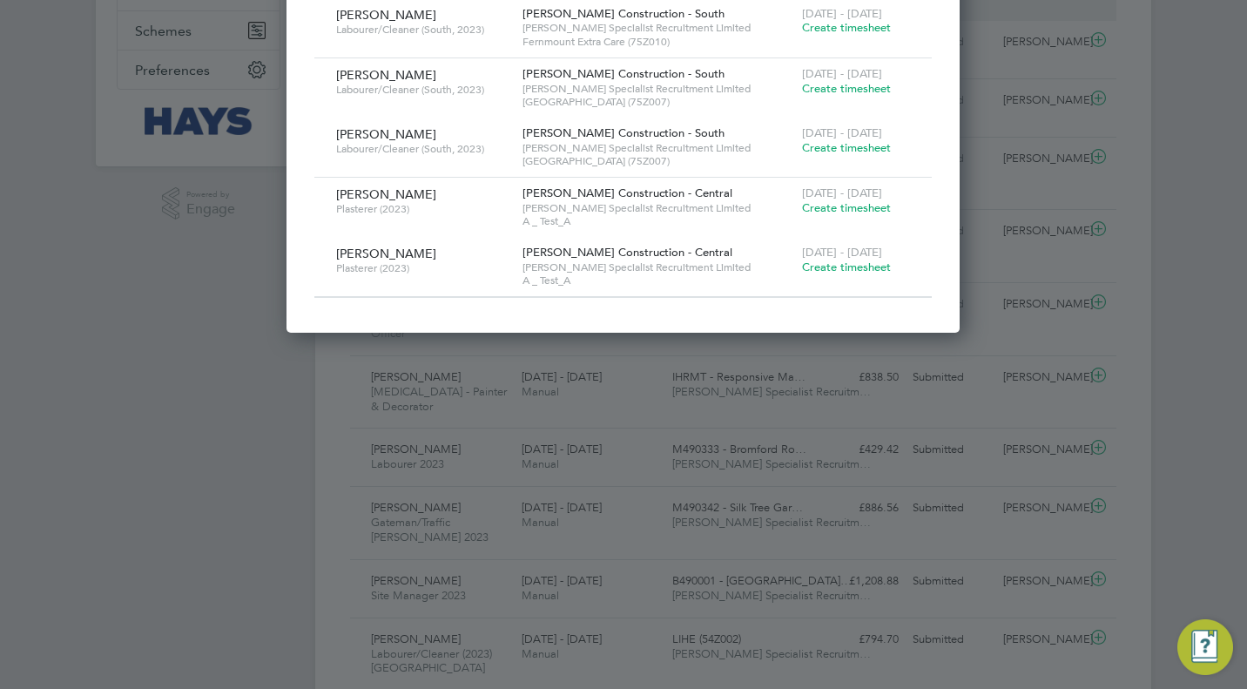
click at [822, 201] on span "Create timesheet" at bounding box center [846, 207] width 89 height 15
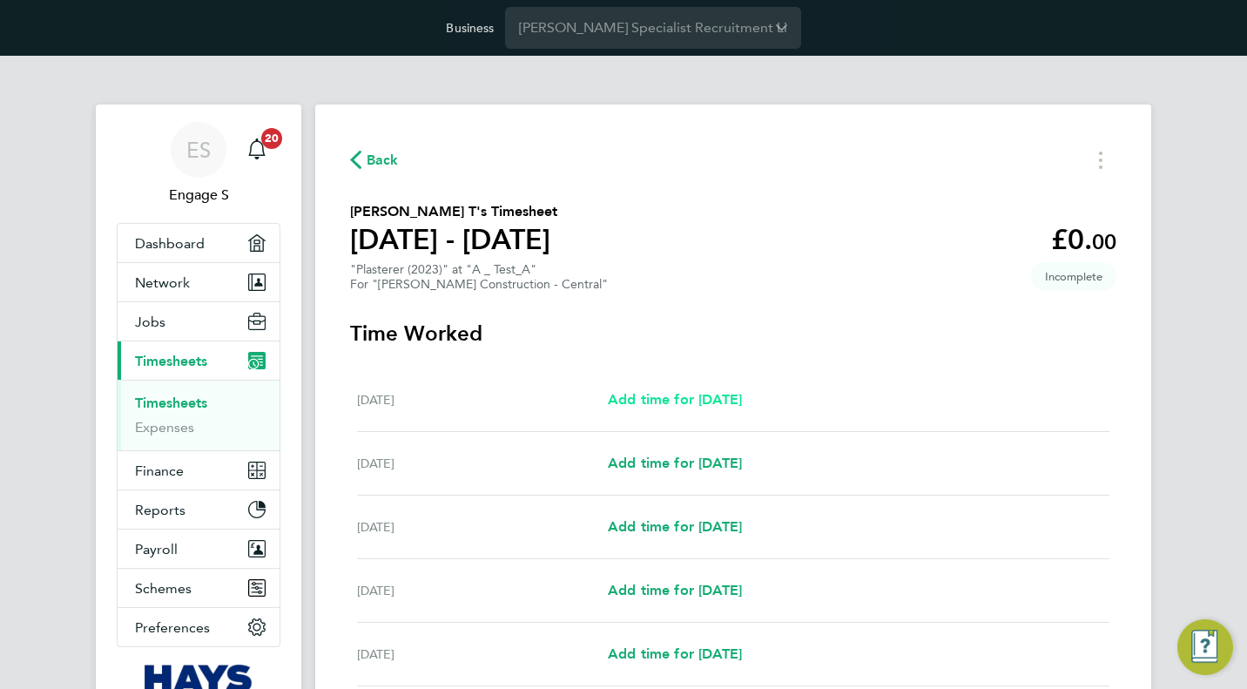
click at [742, 400] on span "Add time for [DATE]" at bounding box center [675, 399] width 134 height 17
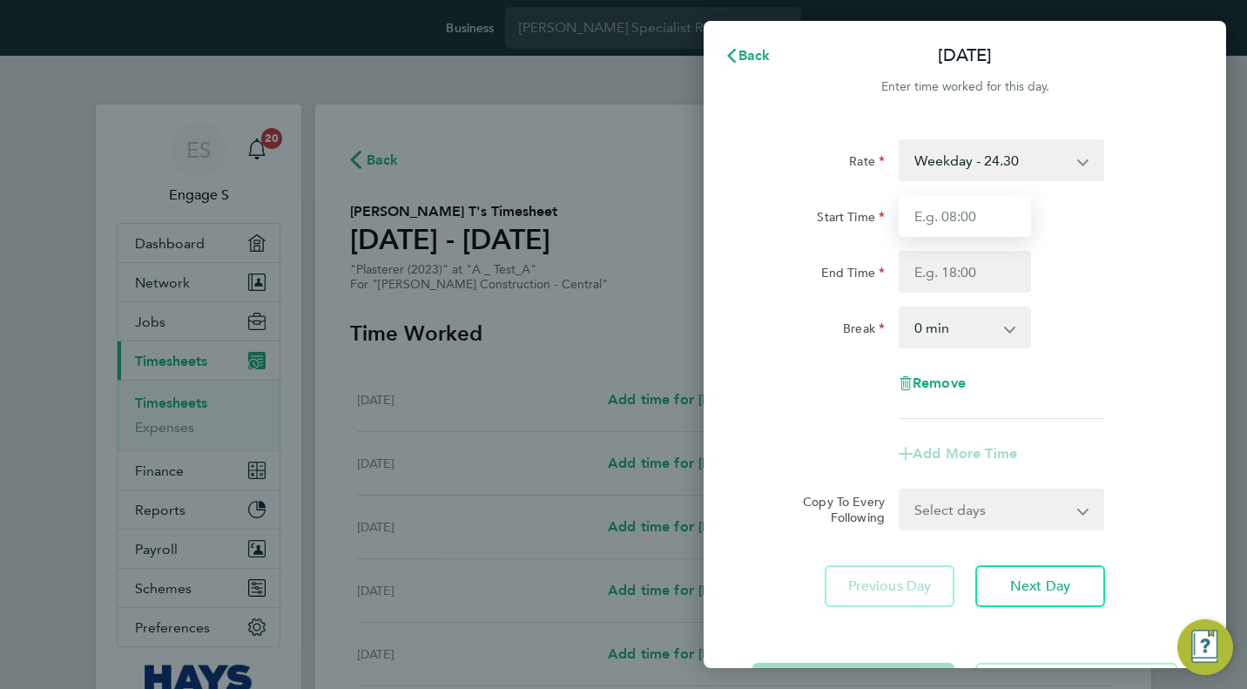
click at [929, 218] on input "Start Time" at bounding box center [965, 216] width 132 height 42
type input "11:00"
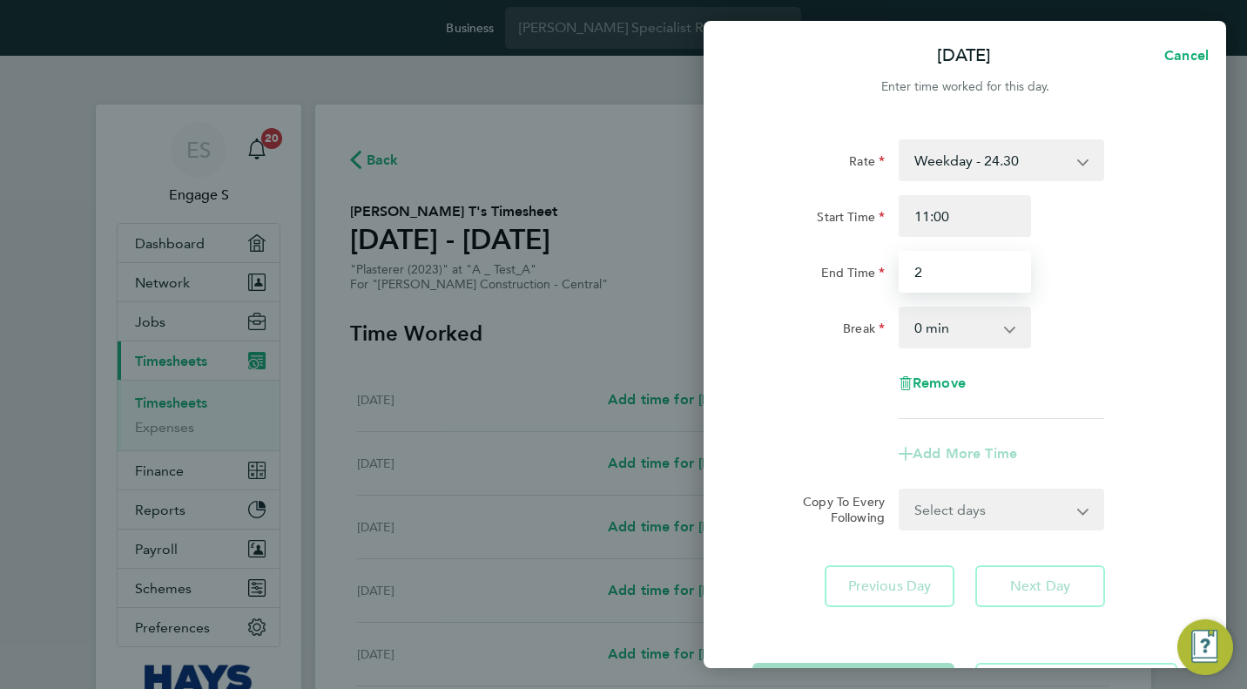
click at [924, 277] on input "2" at bounding box center [965, 272] width 132 height 42
type input "22:00"
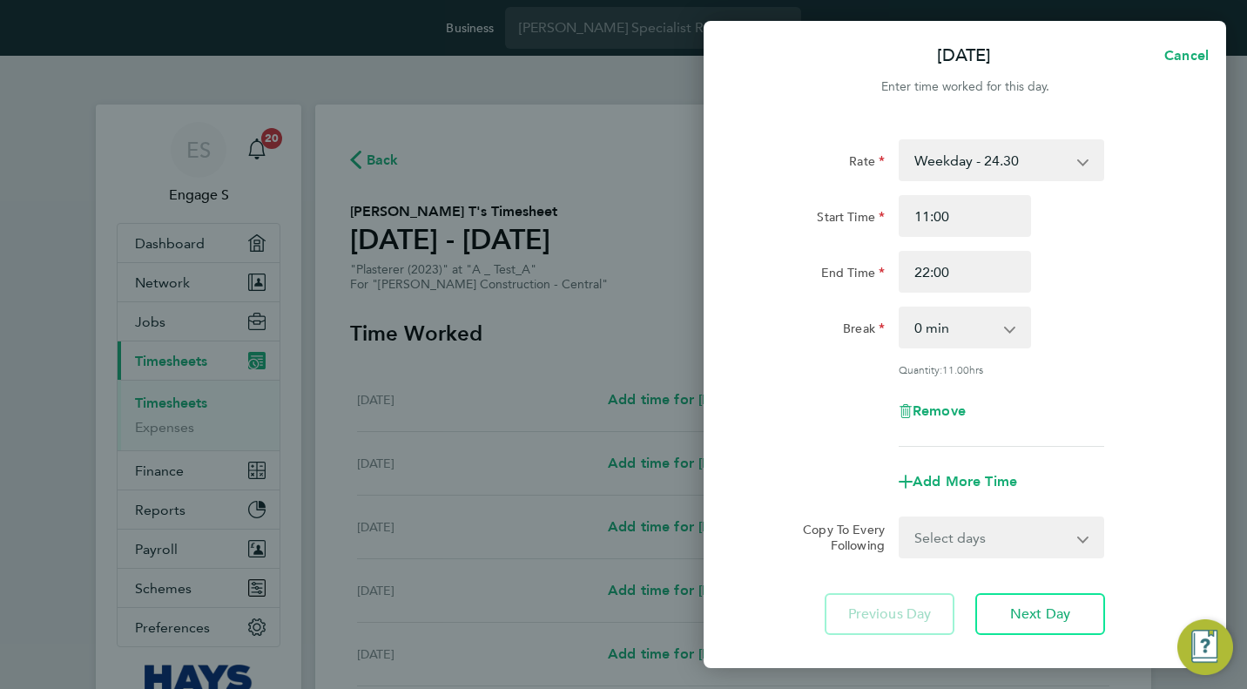
click at [901, 348] on div "Rate Weekday - 24.30 Overtime - 35.29 Start Time 11:00 End Time 22:00 Break 0 m…" at bounding box center [964, 292] width 425 height 307
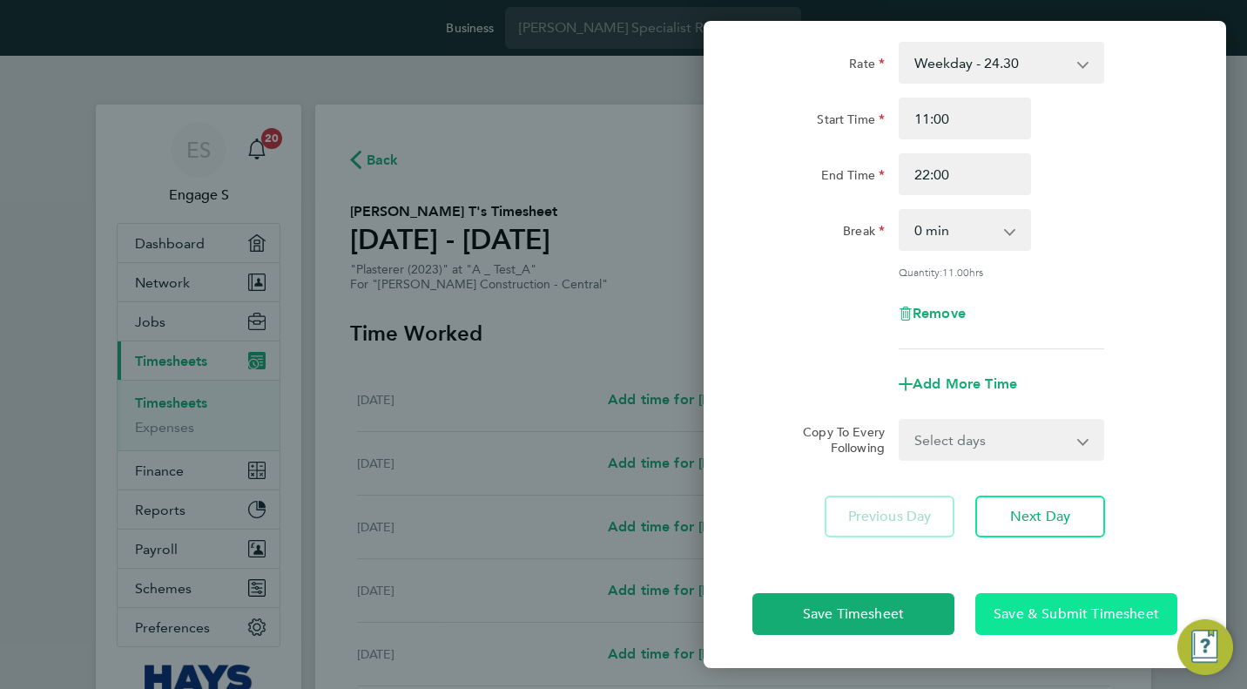
click at [1014, 616] on span "Save & Submit Timesheet" at bounding box center [1075, 613] width 165 height 17
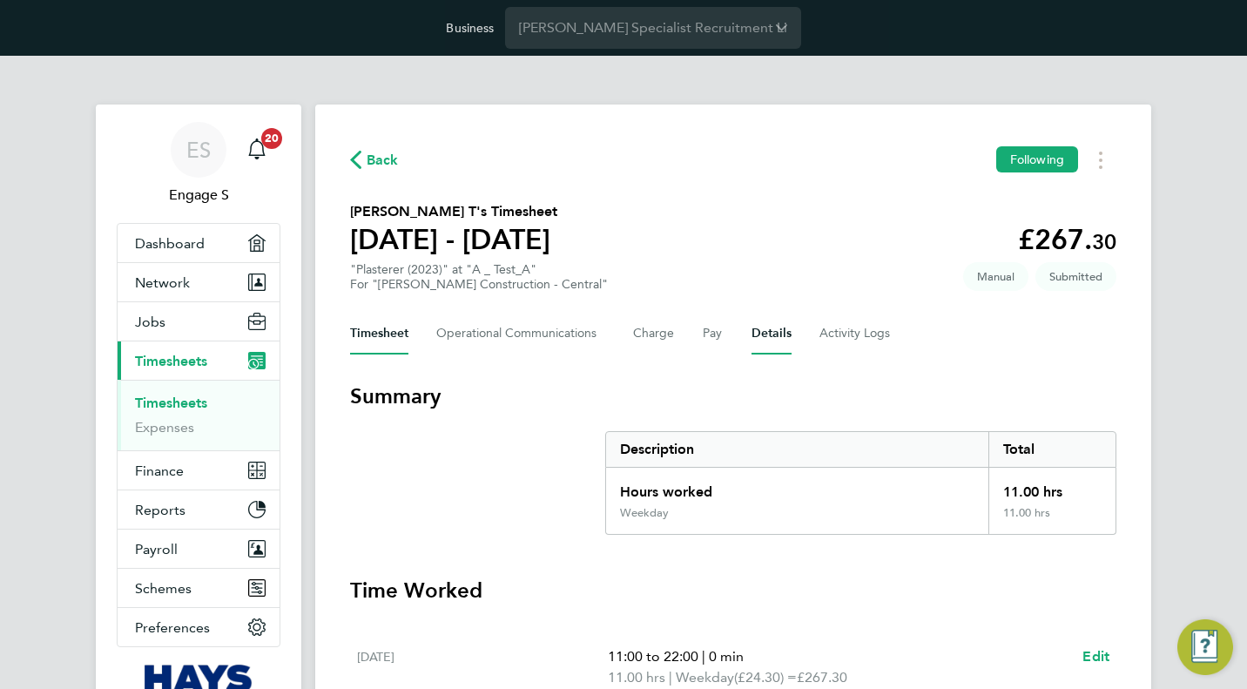
click at [763, 342] on button "Details" at bounding box center [771, 334] width 40 height 42
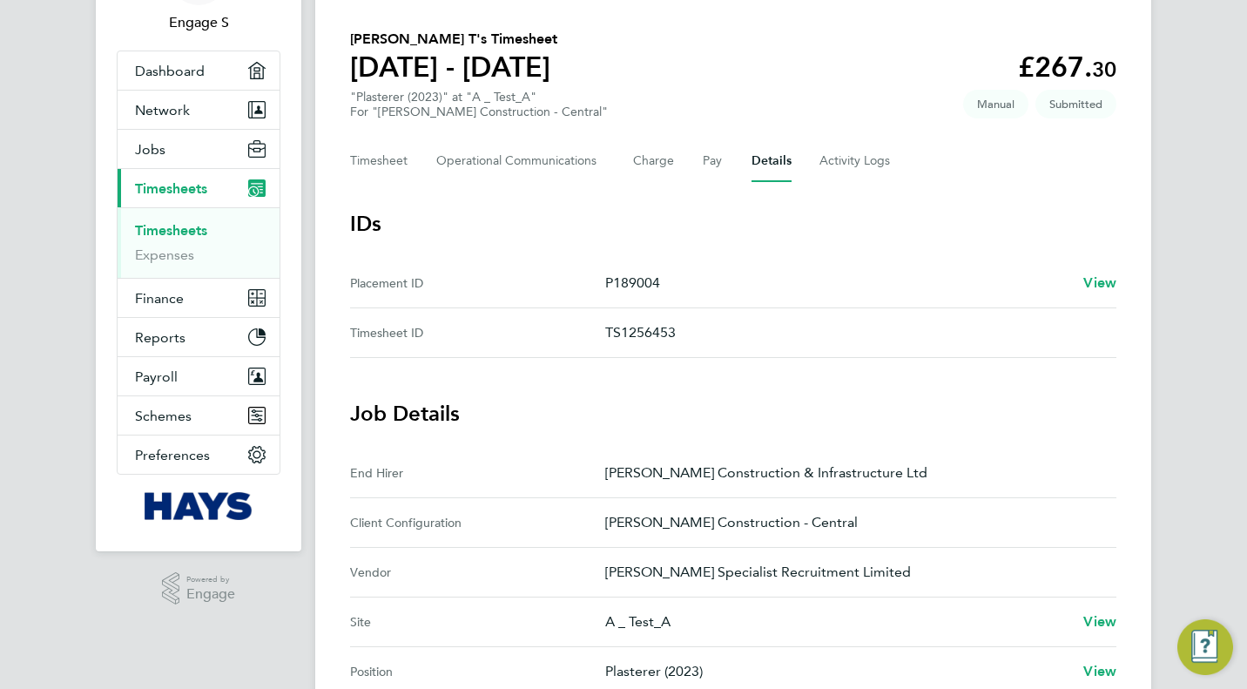
scroll to position [170, 0]
